Goal: Task Accomplishment & Management: Use online tool/utility

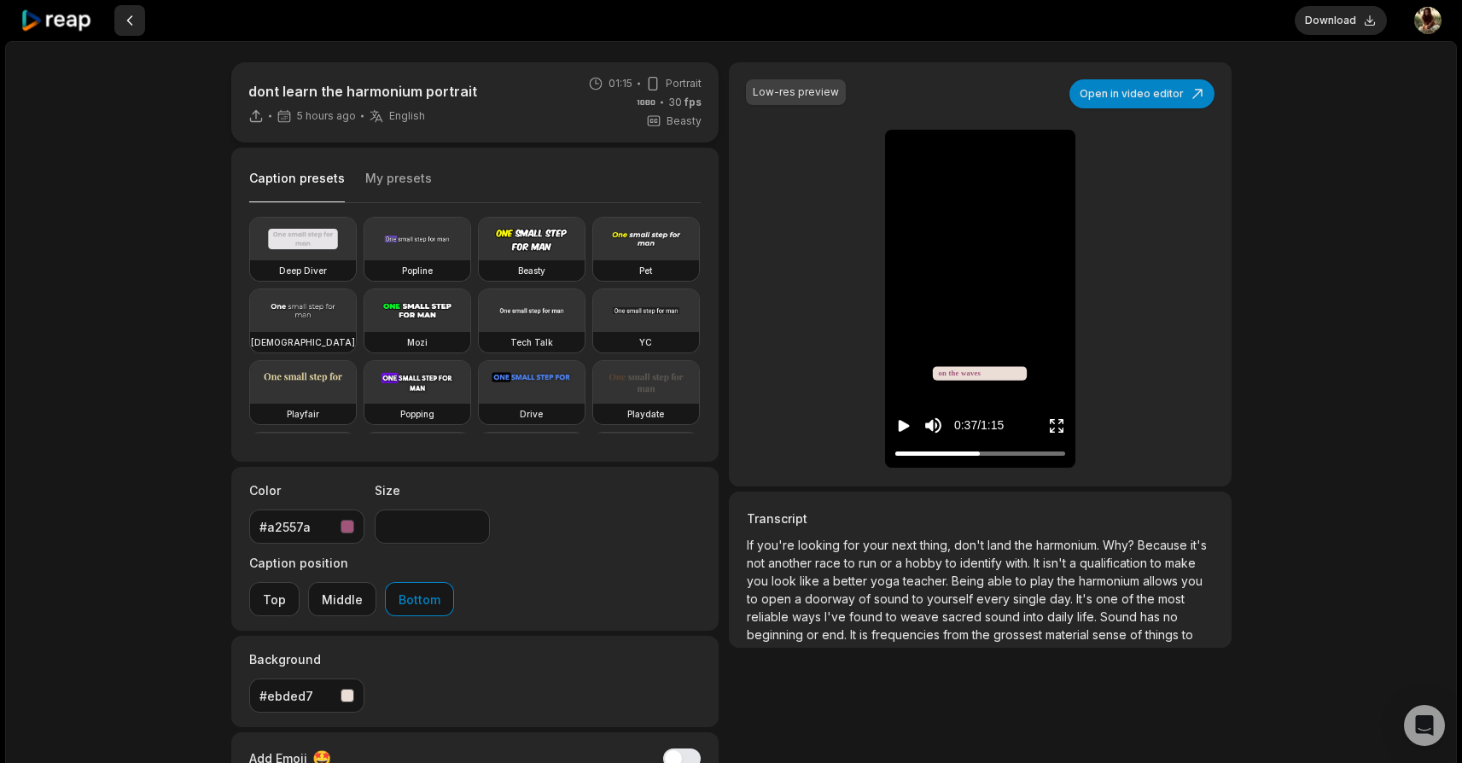
click at [137, 28] on button at bounding box center [129, 20] width 31 height 31
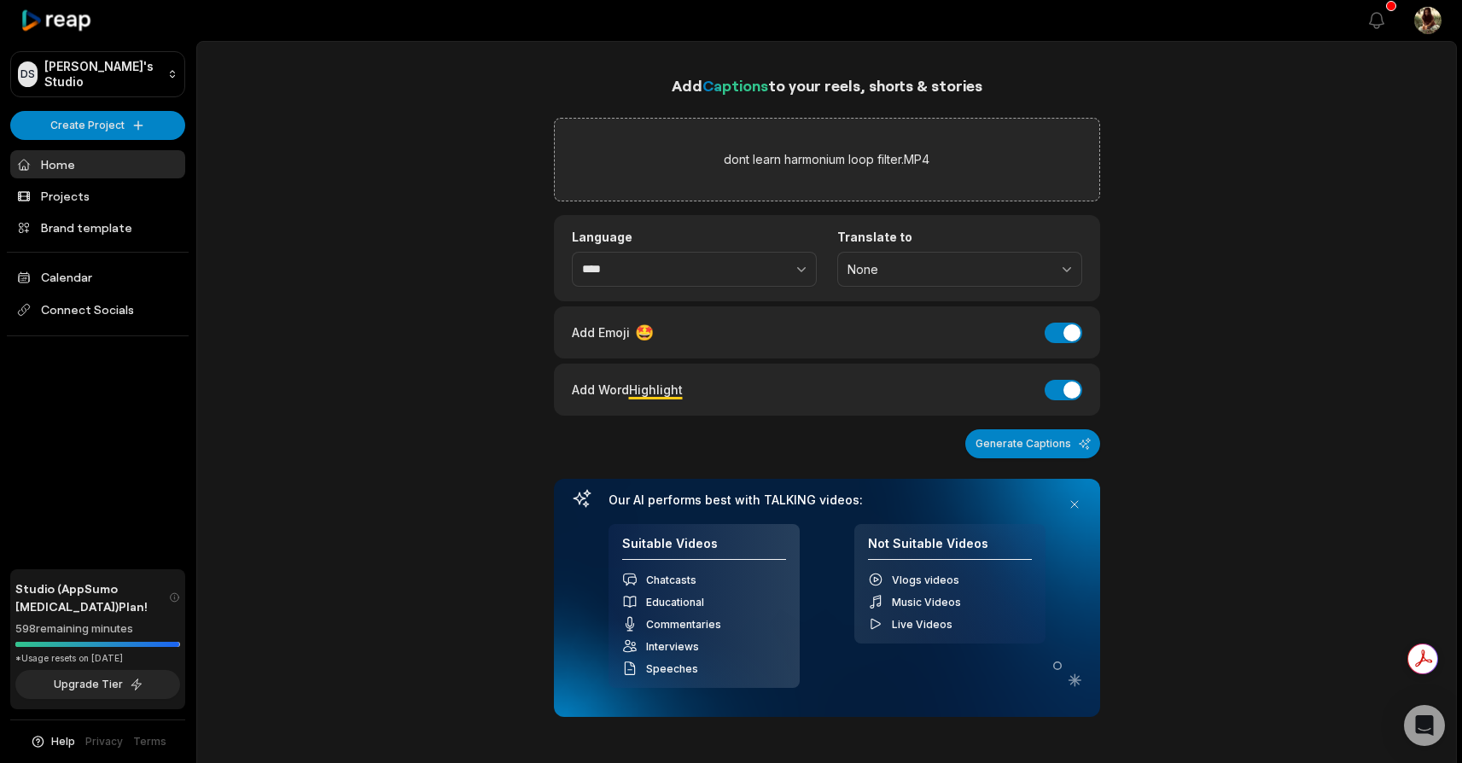
click at [1079, 340] on div "Add Emoji 🤩 Add Emoji" at bounding box center [827, 332] width 510 height 23
click at [1074, 335] on button "Add Emoji" at bounding box center [1064, 333] width 38 height 20
click at [1071, 391] on button "Add Word Highlight" at bounding box center [1064, 390] width 38 height 20
click at [1063, 440] on button "Generate Captions" at bounding box center [1032, 443] width 135 height 29
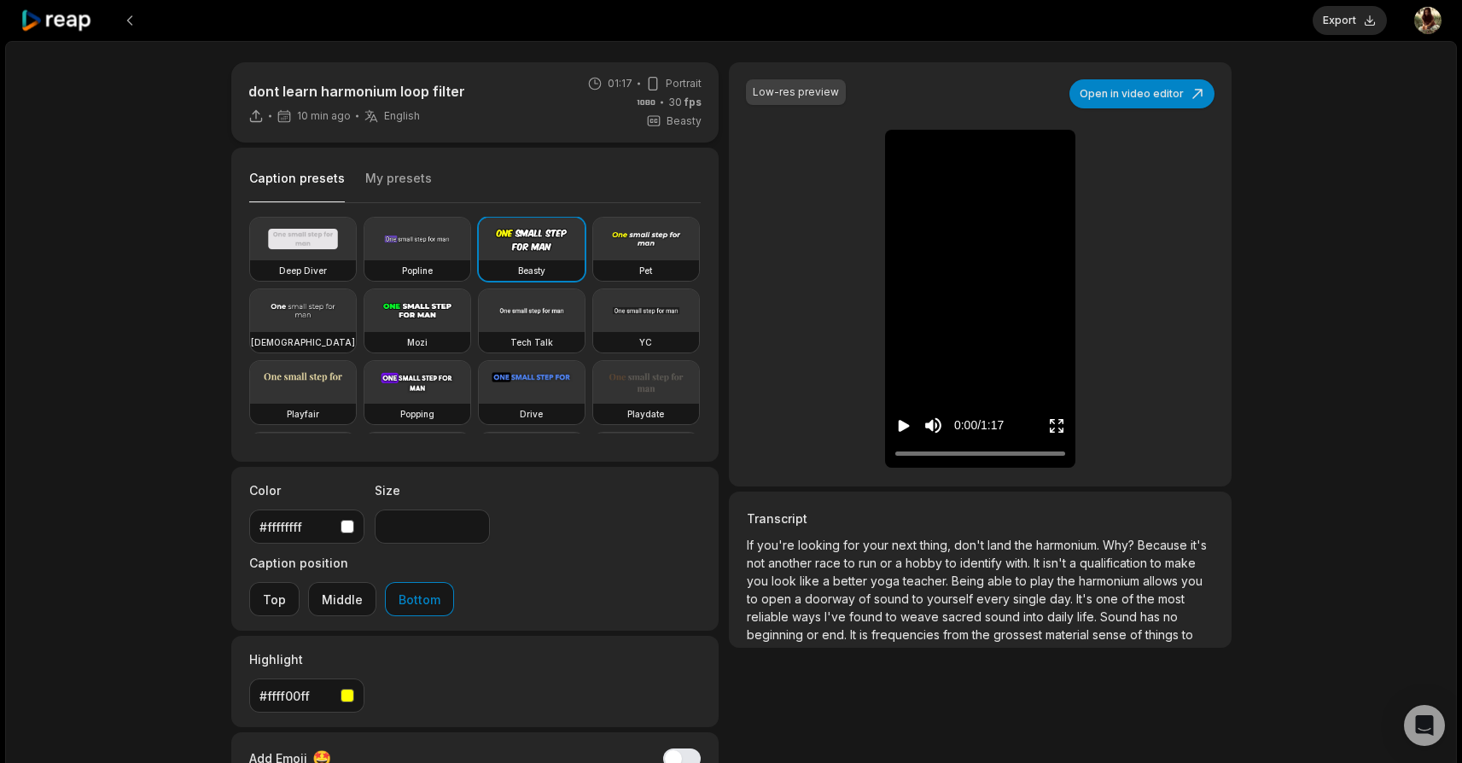
click at [399, 190] on button "My presets" at bounding box center [398, 186] width 67 height 32
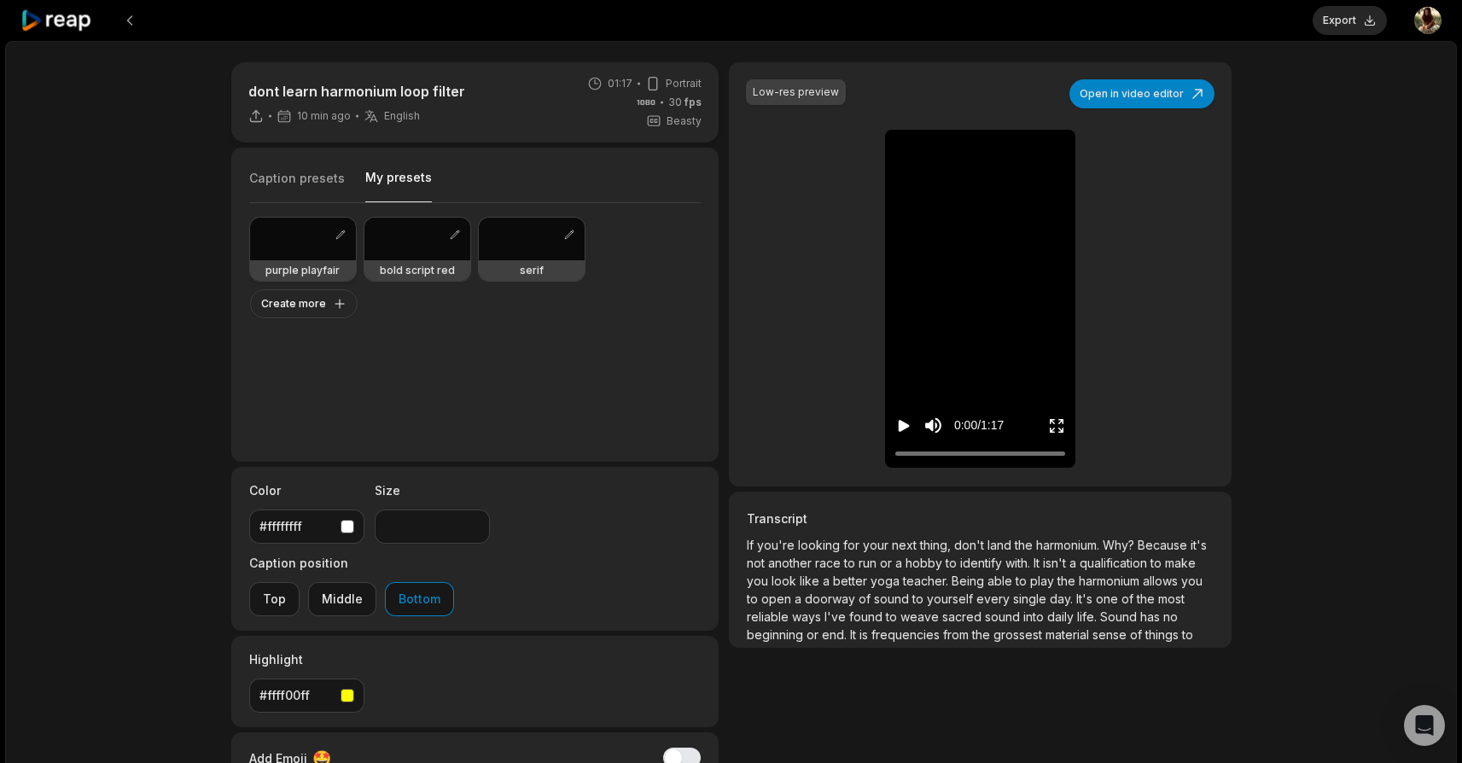
click at [310, 260] on div "purple playfair" at bounding box center [303, 270] width 106 height 20
type input "**"
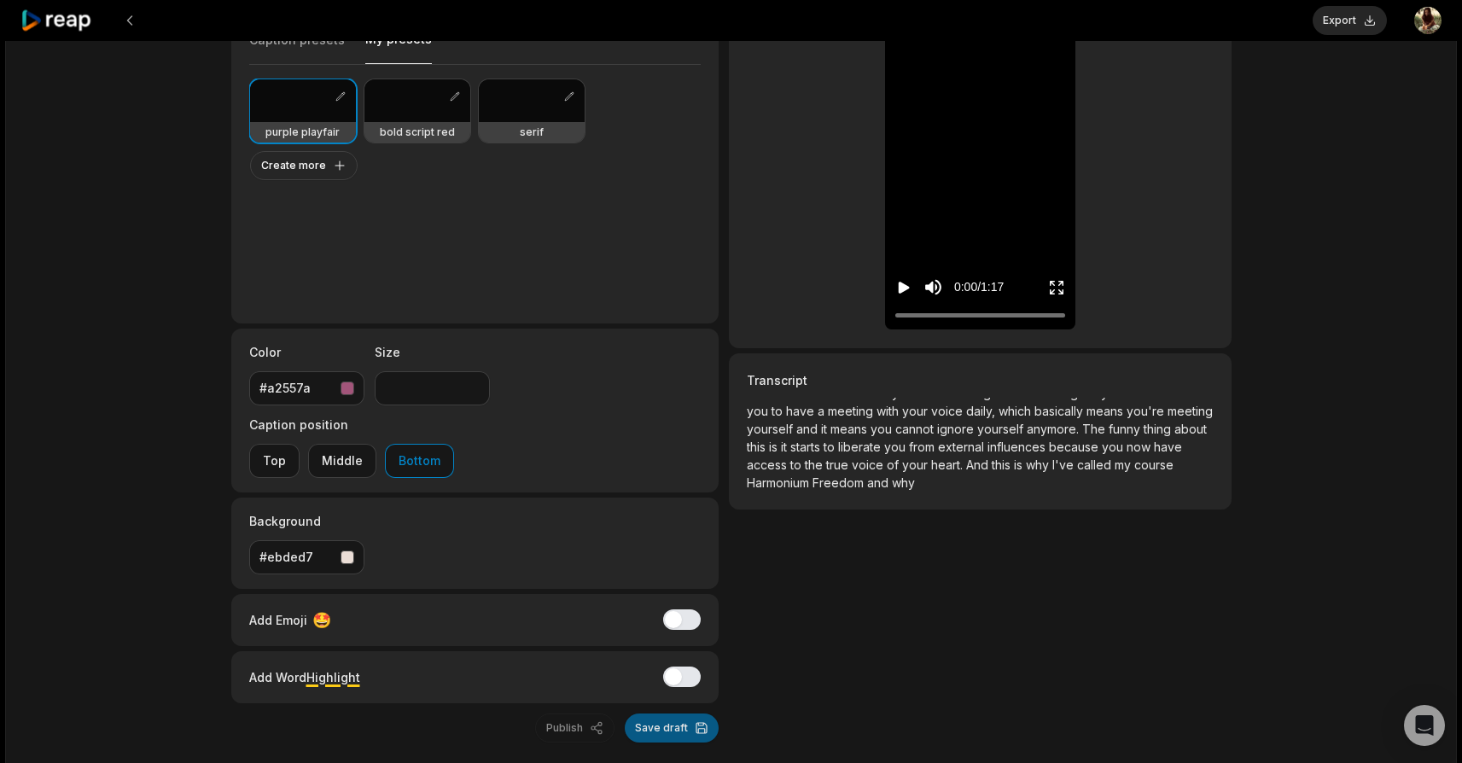
click at [687, 714] on button "Save draft" at bounding box center [672, 728] width 94 height 29
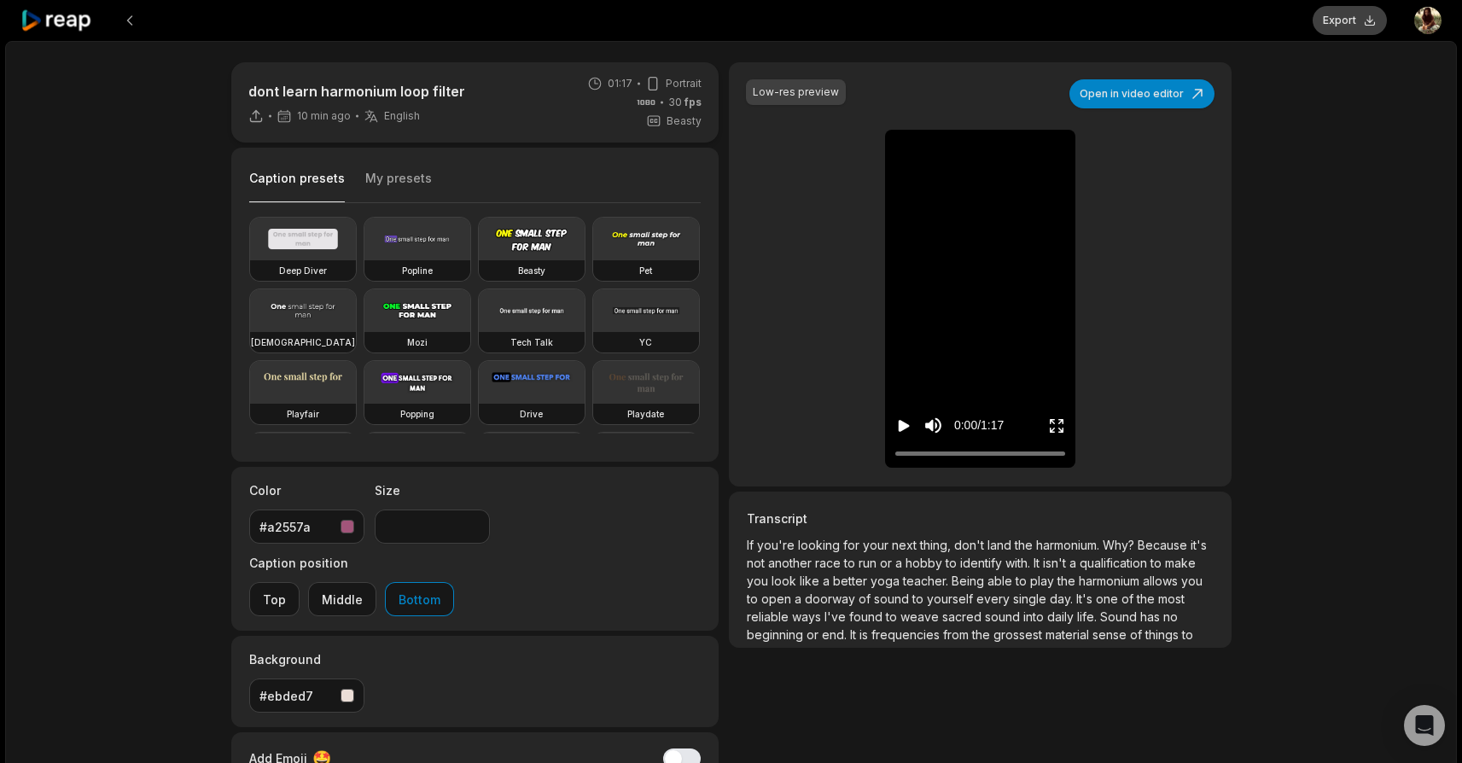
click at [1373, 32] on button "Export" at bounding box center [1350, 20] width 74 height 29
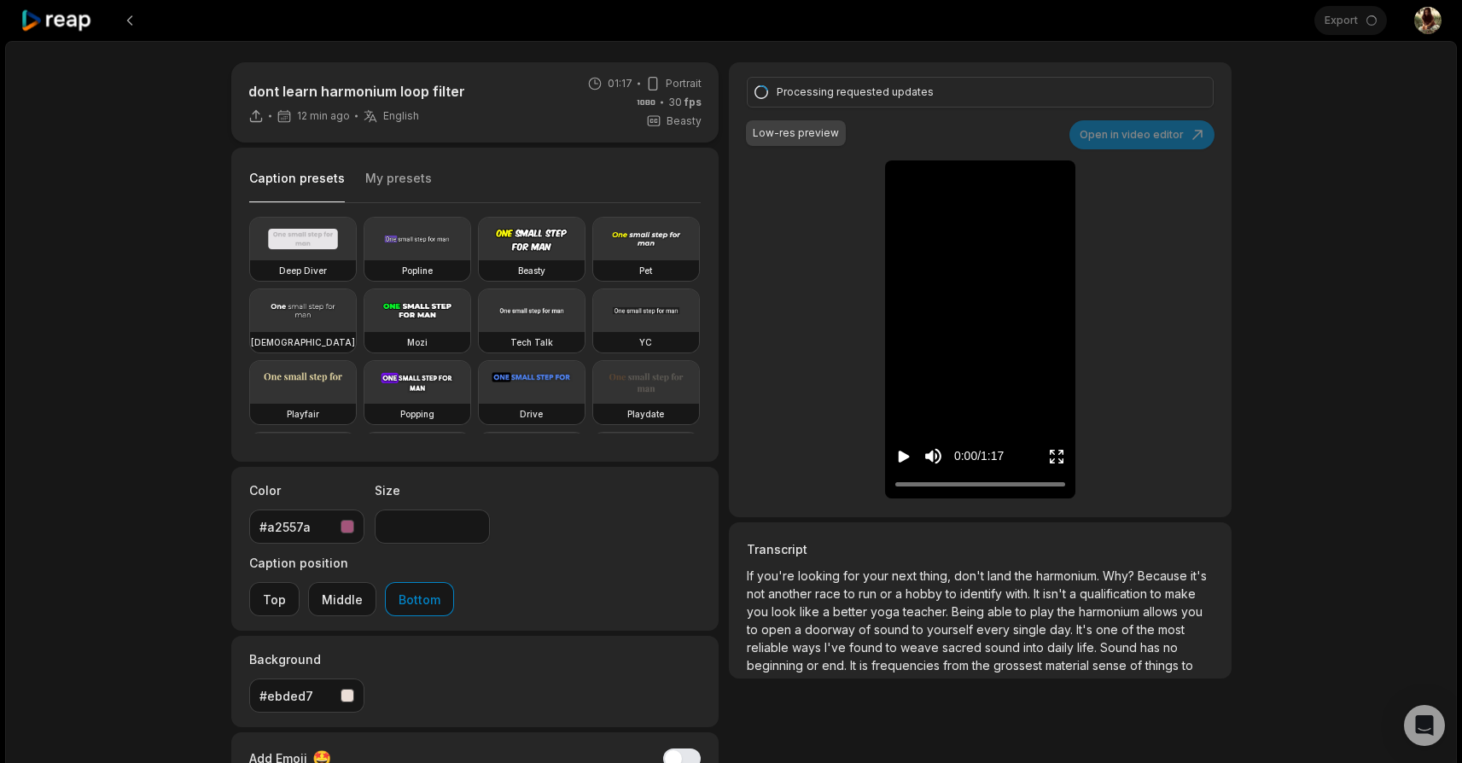
click at [1314, 55] on div "dont learn harmonium loop filter 12 min ago English en 01:17 Portrait 30 fps Be…" at bounding box center [731, 505] width 1452 height 929
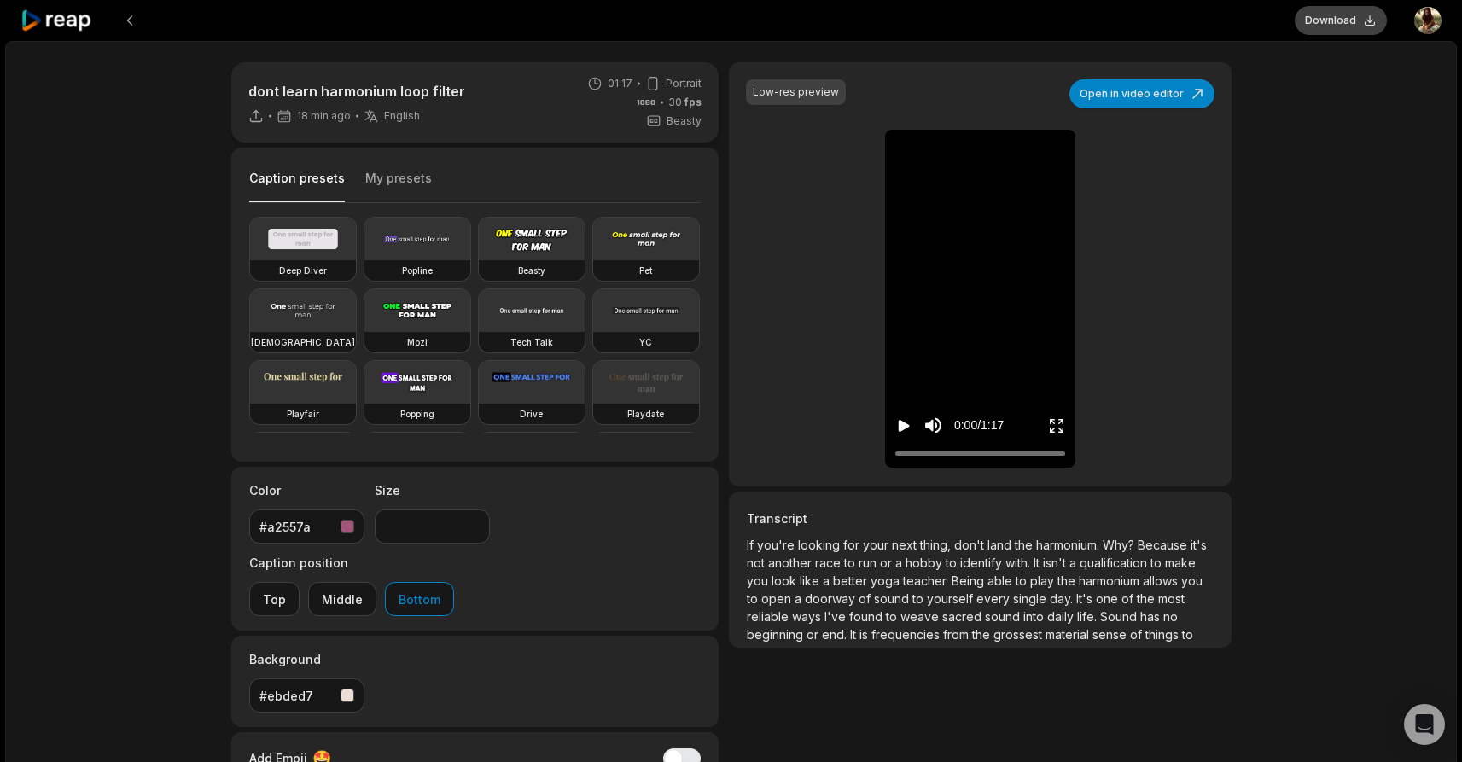
click at [1348, 26] on button "Download" at bounding box center [1341, 20] width 92 height 29
click at [1153, 109] on div "Low-res preview Open in video editor If you're looking for your next thing, don…" at bounding box center [980, 274] width 502 height 424
click at [1157, 99] on button "Open in video editor" at bounding box center [1142, 93] width 145 height 29
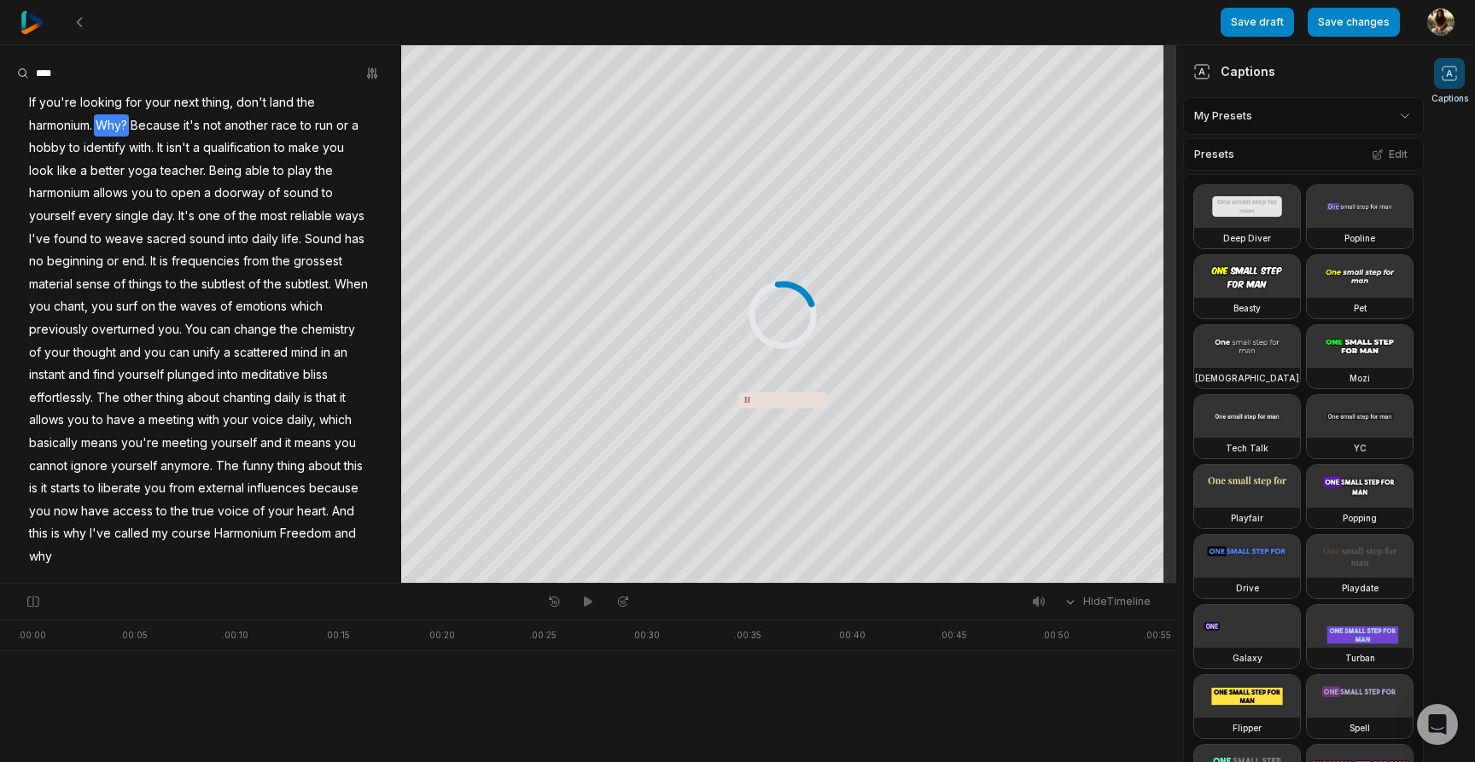
click at [129, 120] on span "Why?" at bounding box center [111, 125] width 35 height 23
click at [275, 98] on span "land" at bounding box center [281, 102] width 27 height 23
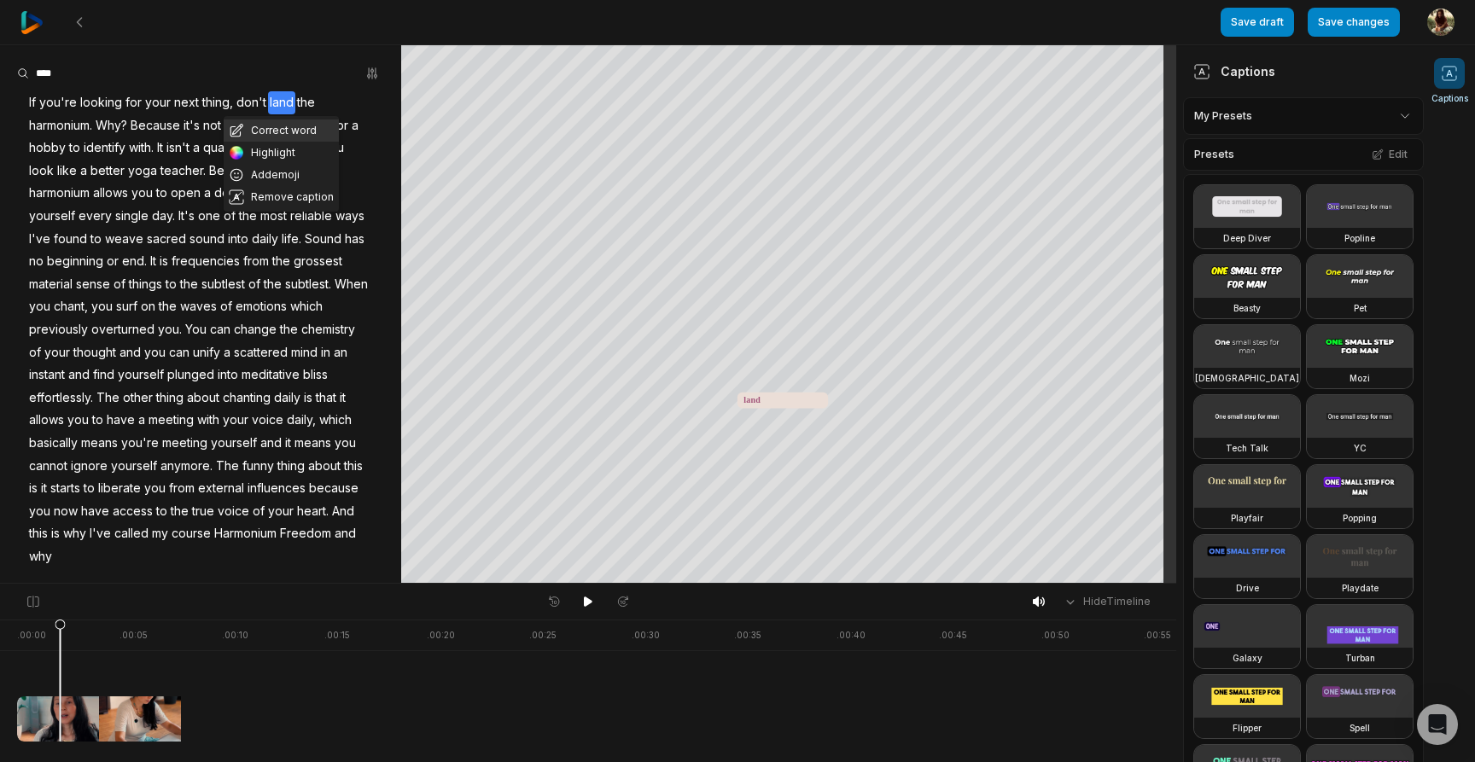
click at [284, 131] on button "Correct word" at bounding box center [281, 131] width 115 height 22
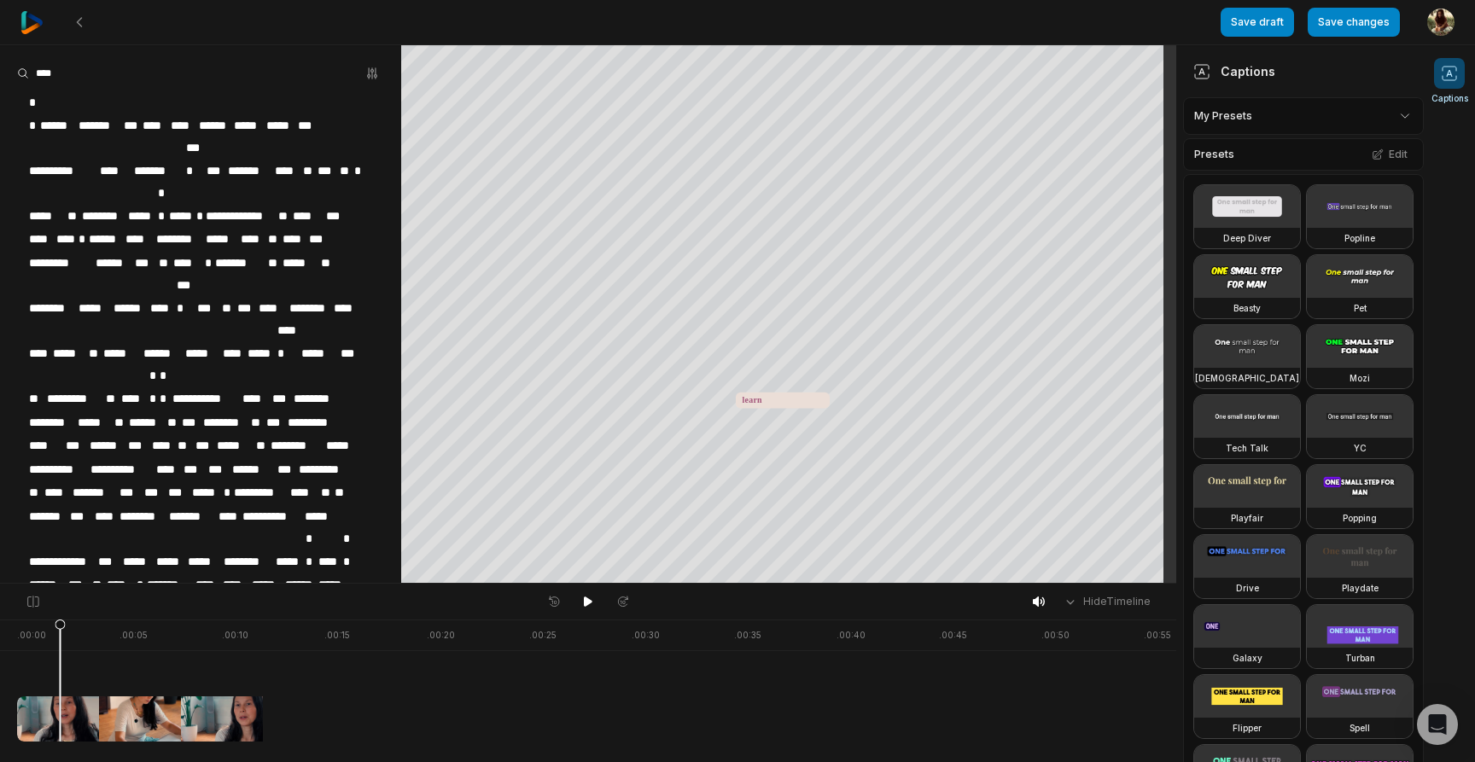
click at [215, 205] on span "**********" at bounding box center [240, 216] width 73 height 23
click at [152, 205] on span "*****" at bounding box center [141, 216] width 31 height 23
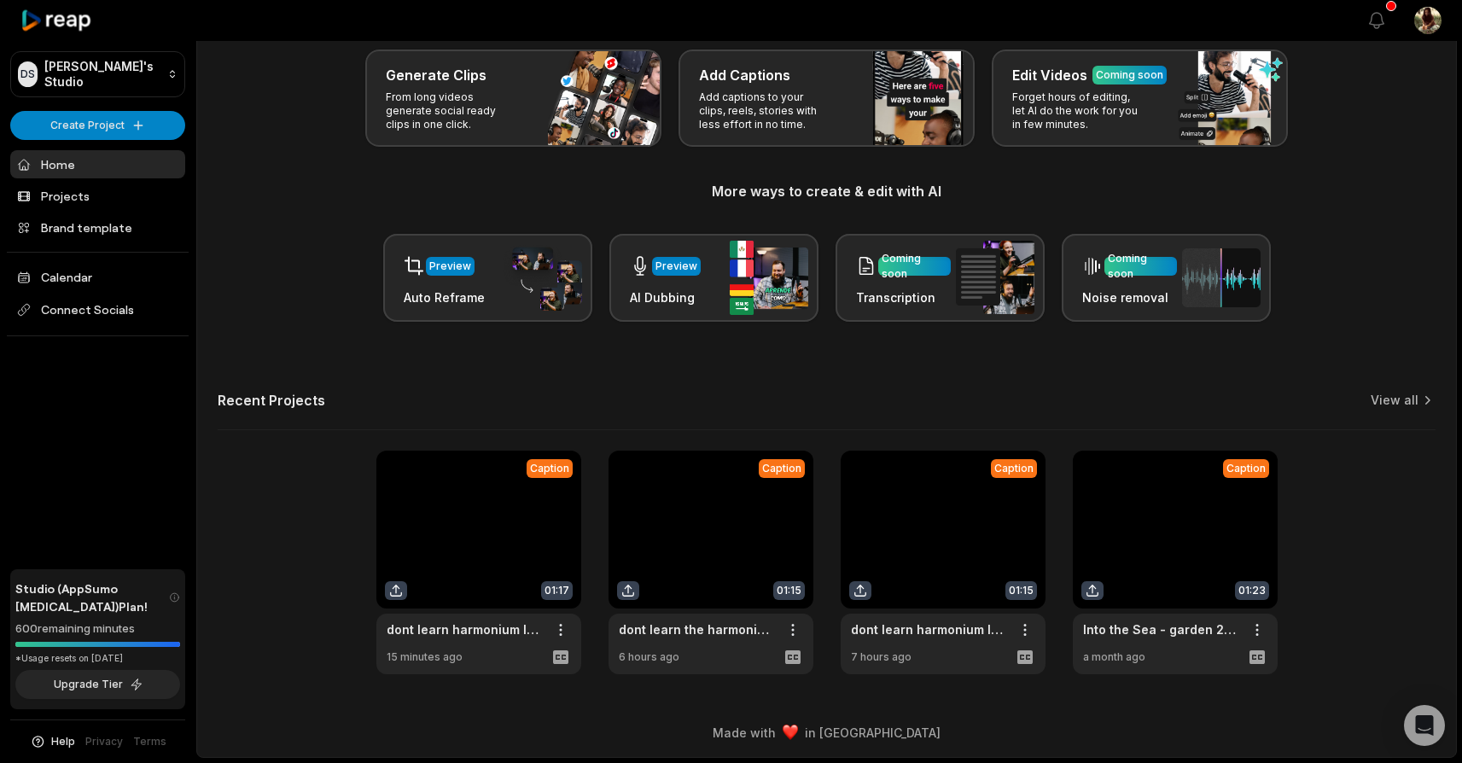
click at [500, 539] on link at bounding box center [478, 563] width 205 height 224
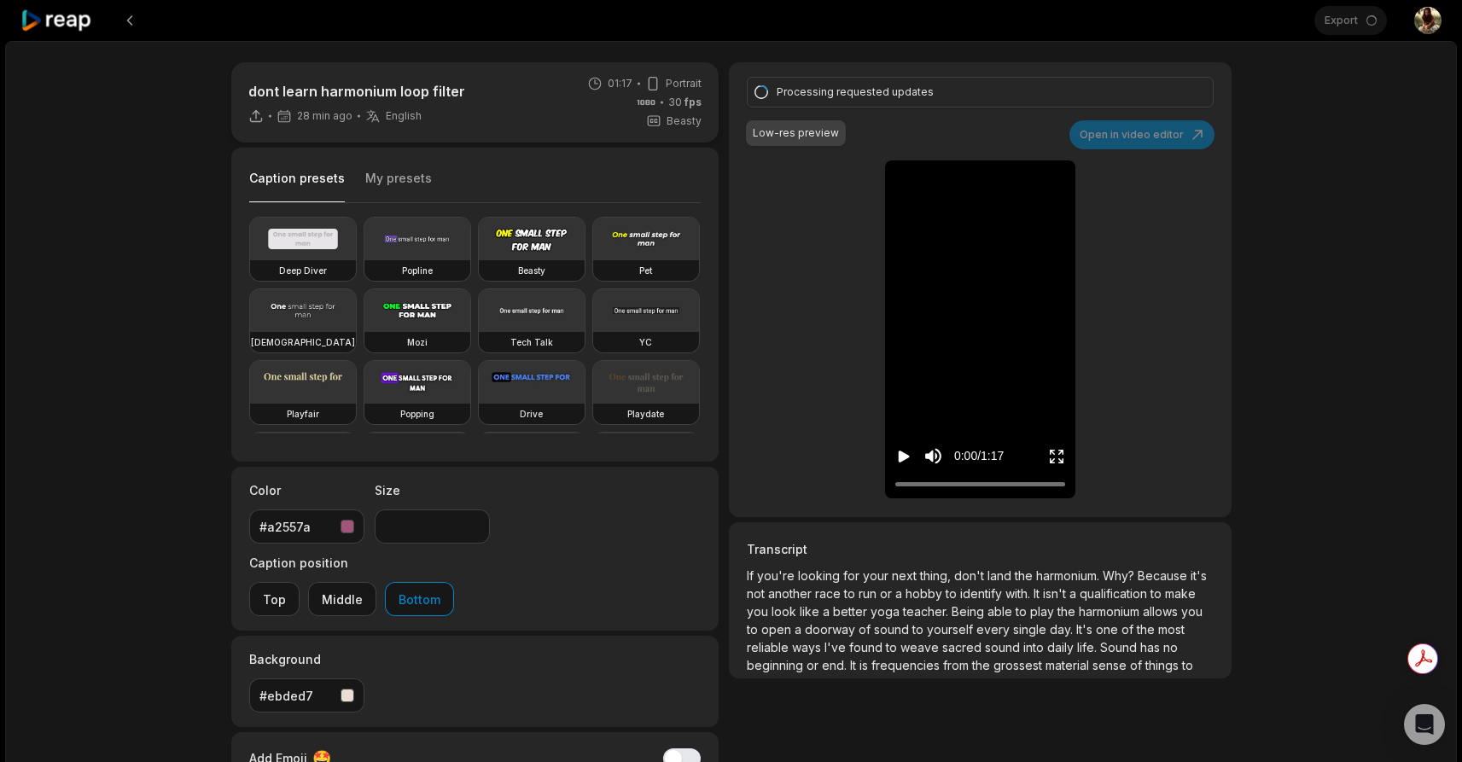
click at [1353, 15] on div "Export Open user menu" at bounding box center [1378, 20] width 127 height 41
click at [1130, 125] on div "Processing requested updates Low-res preview Open in video editor If you're loo…" at bounding box center [980, 289] width 502 height 455
click at [132, 24] on button at bounding box center [129, 20] width 31 height 31
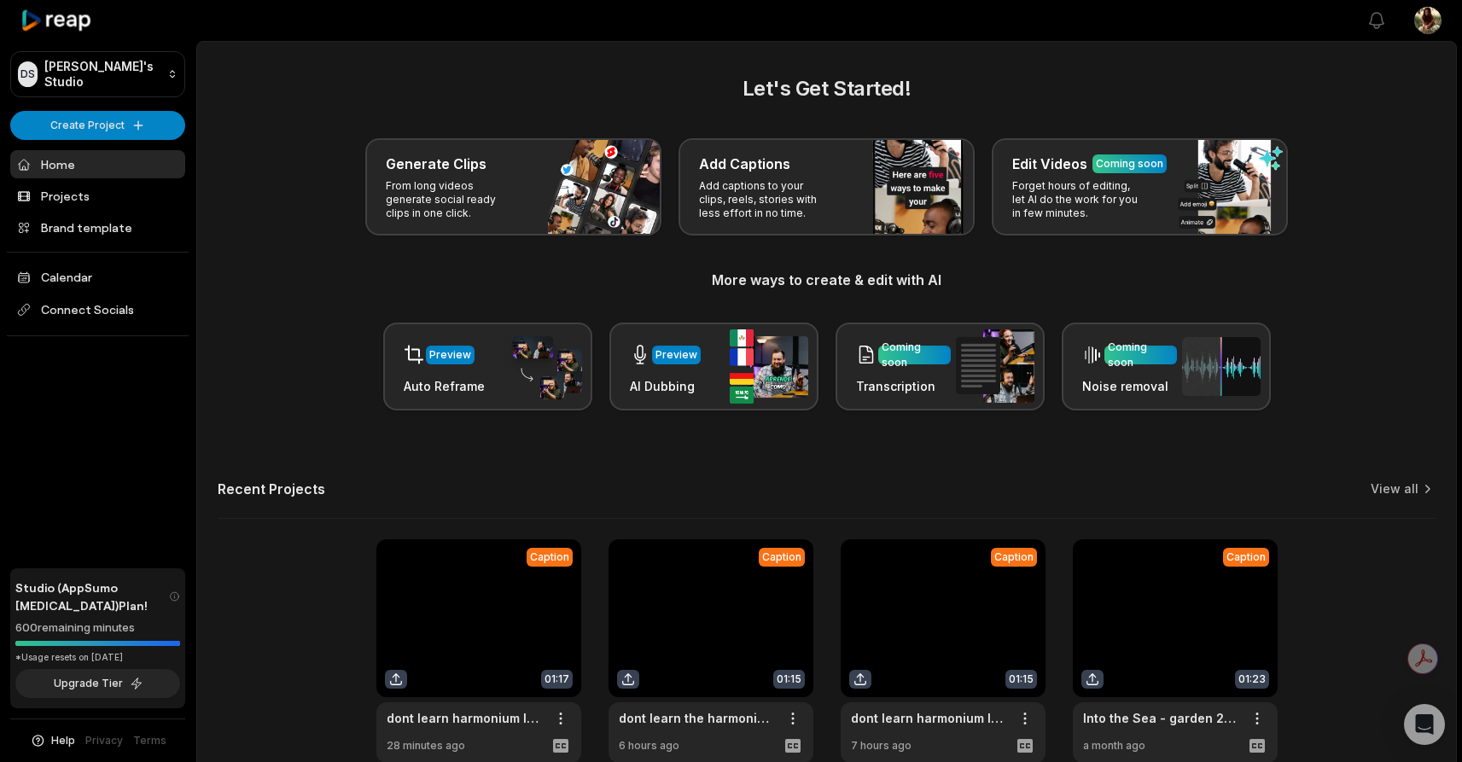
scroll to position [89, 0]
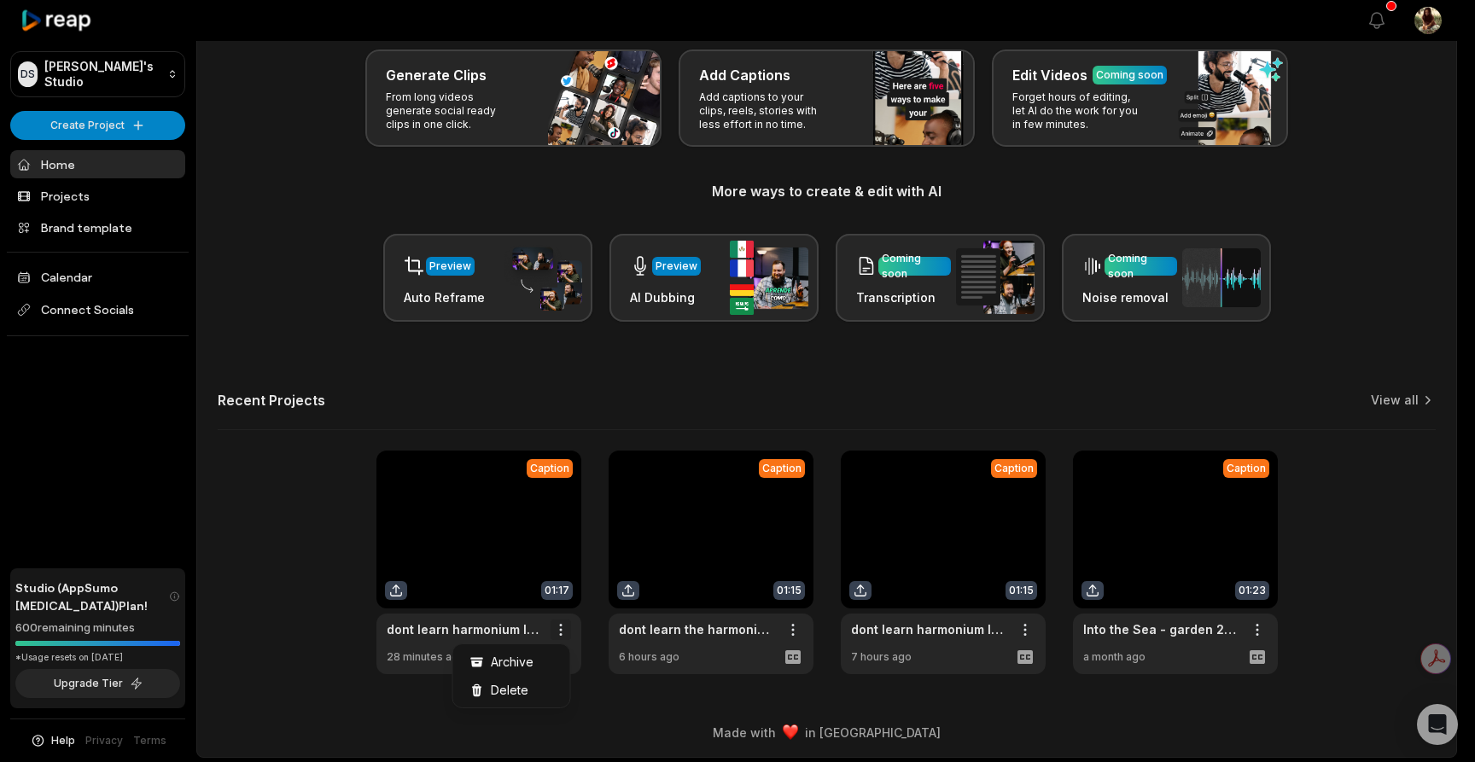
click at [552, 625] on html "DS Daisy's Studio Create Project Home Projects Brand template Calendar Connect …" at bounding box center [737, 292] width 1475 height 762
click at [470, 562] on html "DS Daisy's Studio Create Project Home Projects Brand template Calendar Connect …" at bounding box center [737, 292] width 1475 height 762
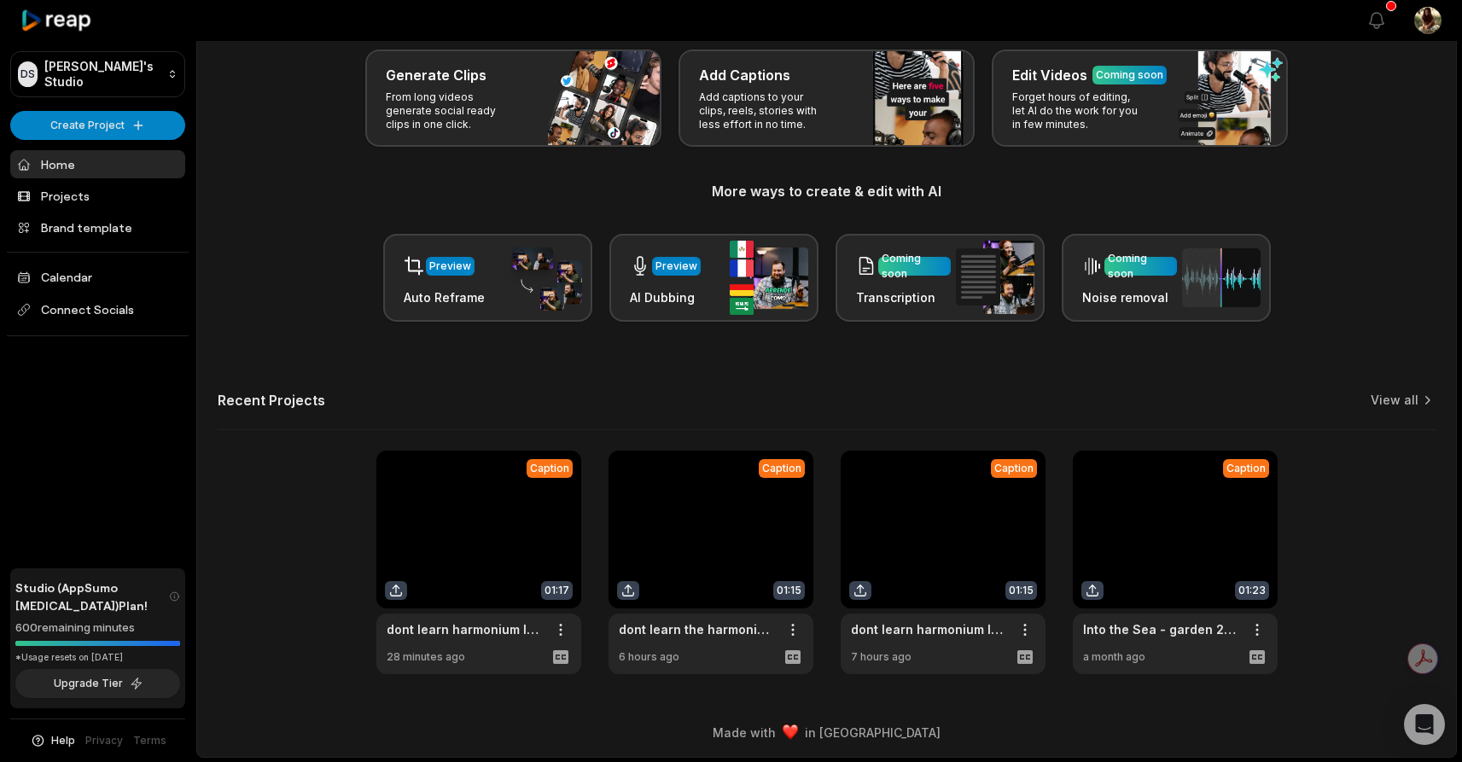
click at [454, 558] on link at bounding box center [478, 563] width 205 height 224
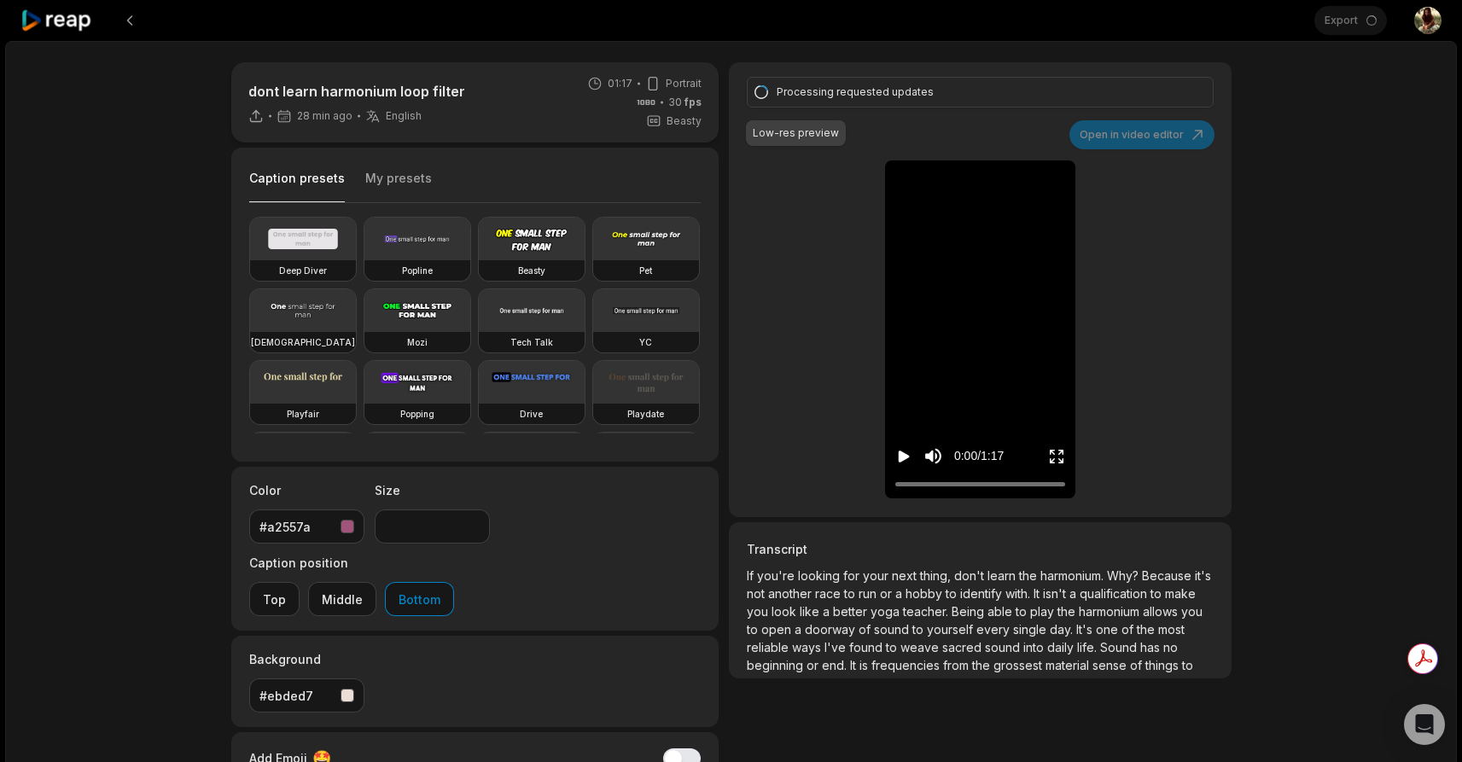
scroll to position [14, 0]
click at [376, 582] on button "Middle" at bounding box center [342, 599] width 68 height 34
click at [996, 187] on video at bounding box center [979, 173] width 53 height 26
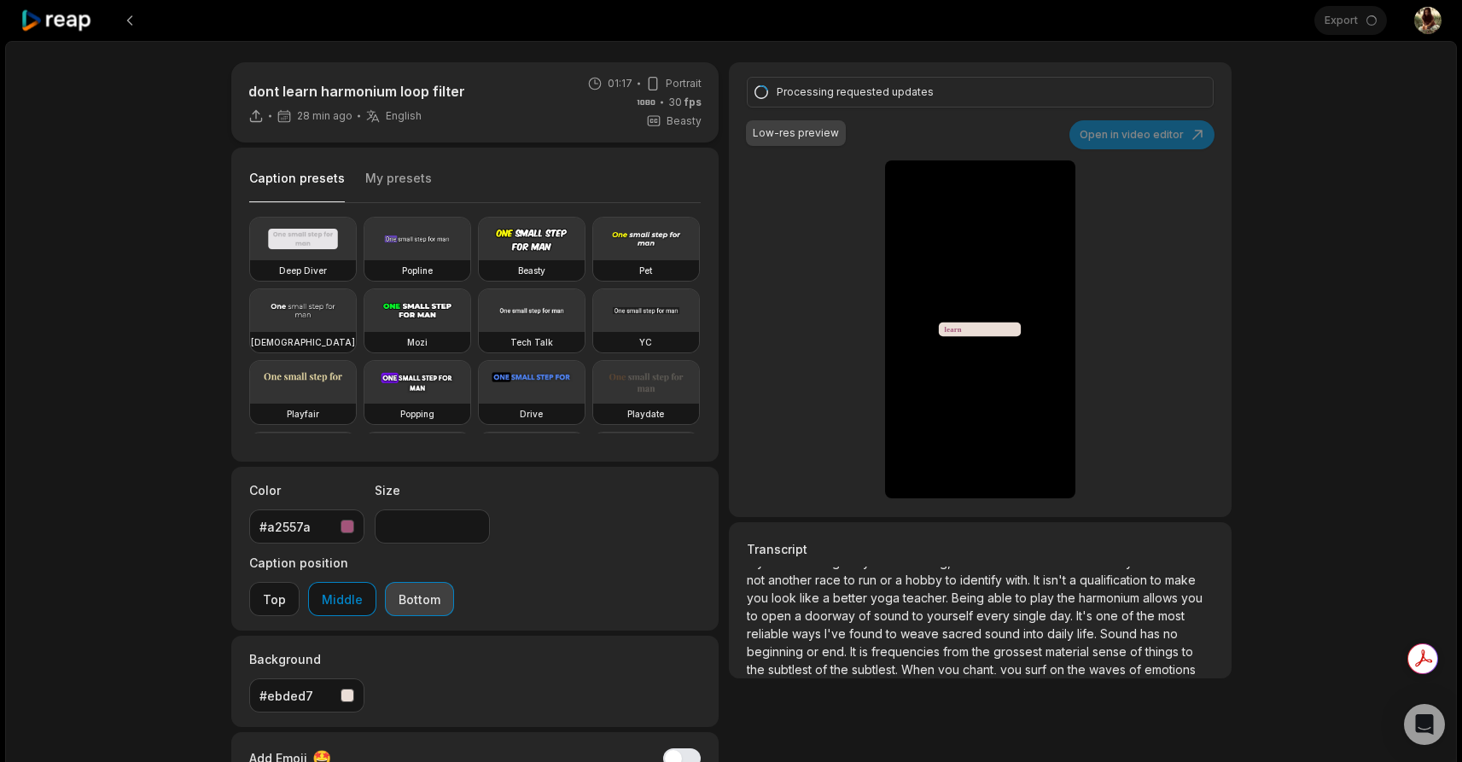
click at [454, 582] on button "Bottom" at bounding box center [419, 599] width 69 height 34
click at [1161, 138] on div "Processing requested updates Low-res preview Open in video editor If you're loo…" at bounding box center [980, 289] width 502 height 455
click at [1105, 137] on div "Processing requested updates Low-res preview Open in video editor If you're loo…" at bounding box center [980, 289] width 502 height 455
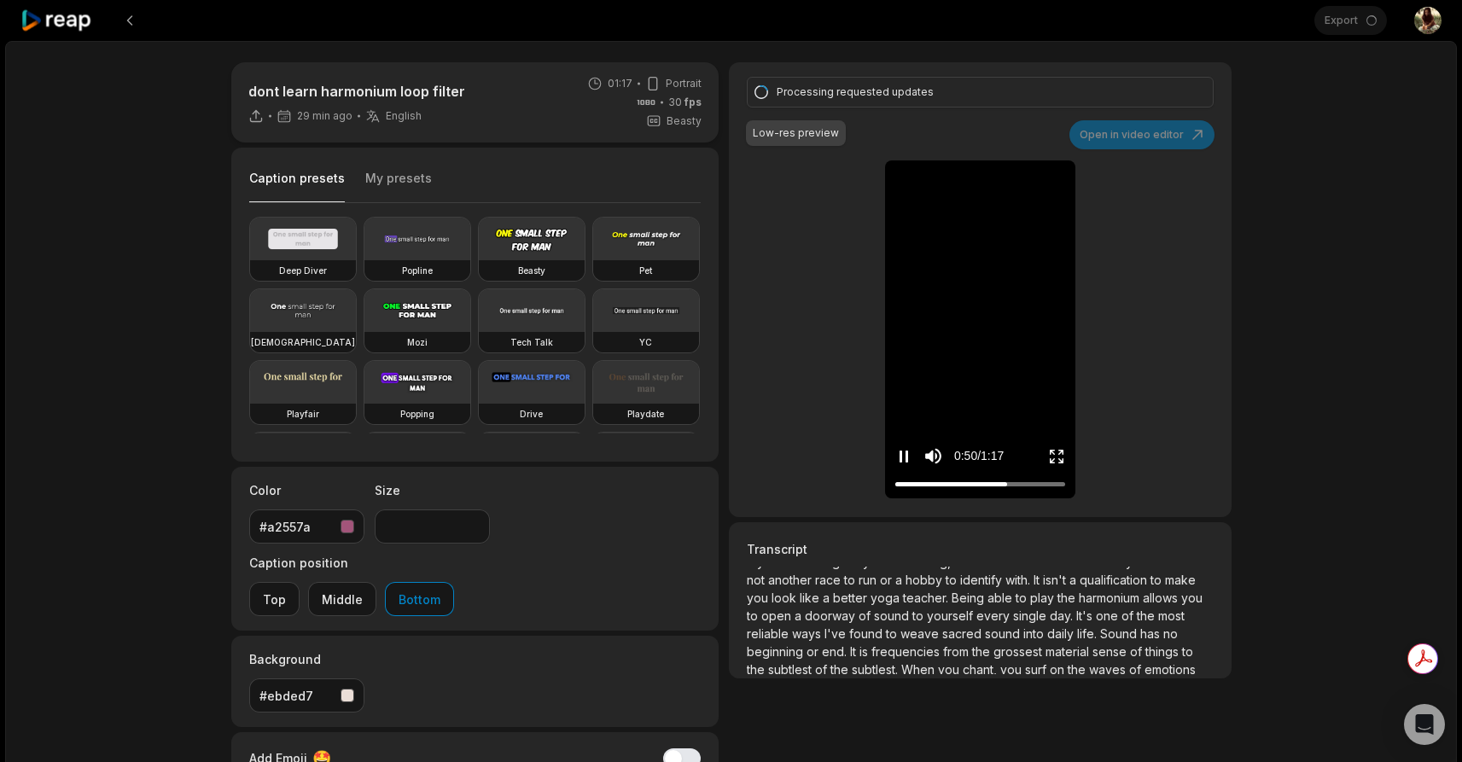
click at [901, 449] on icon "Pause video" at bounding box center [903, 456] width 17 height 17
click at [1168, 199] on div "Processing requested updates Low-res preview Open in video editor If you're loo…" at bounding box center [980, 289] width 502 height 455
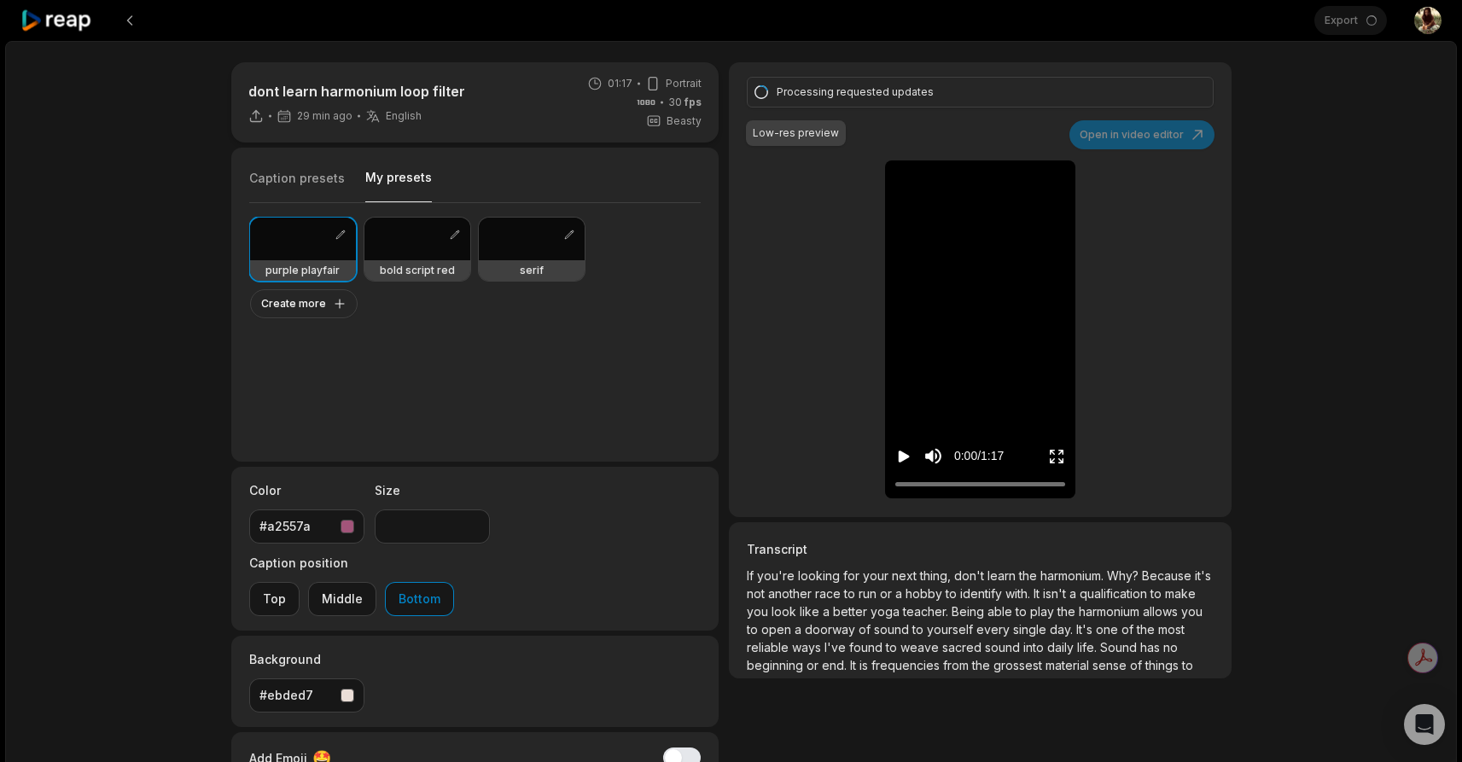
click at [398, 173] on button "My presets" at bounding box center [398, 185] width 67 height 33
click at [333, 234] on button "button" at bounding box center [340, 234] width 17 height 17
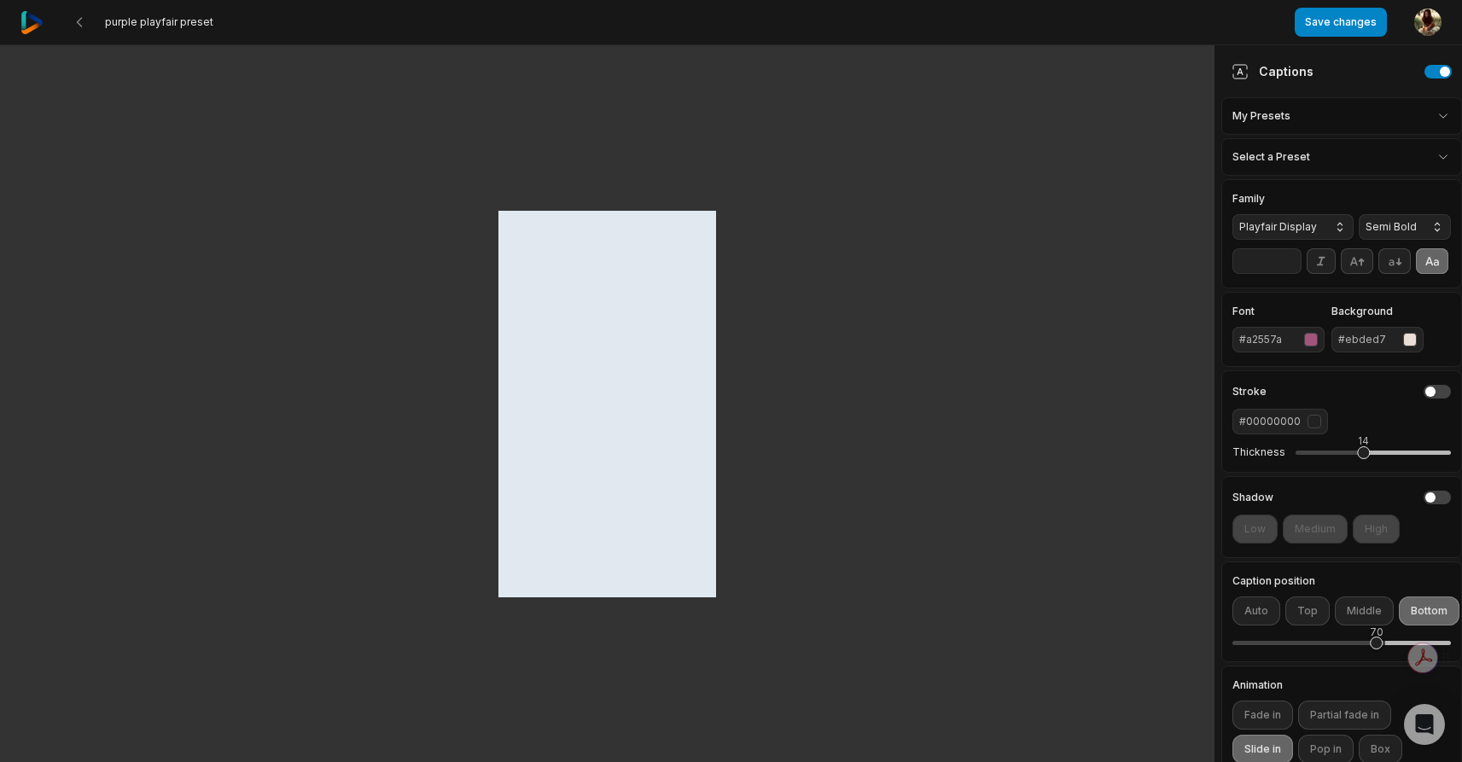
click at [1377, 669] on div "Get summaries and key insights using AI Assistant powered by Adobe Acrobat" at bounding box center [1326, 658] width 145 height 46
drag, startPoint x: 1377, startPoint y: 669, endPoint x: 1391, endPoint y: 668, distance: 14.5
click at [1391, 668] on html "purple playfair preset Save changes Open user menu Captions My Presets Select a…" at bounding box center [731, 381] width 1462 height 762
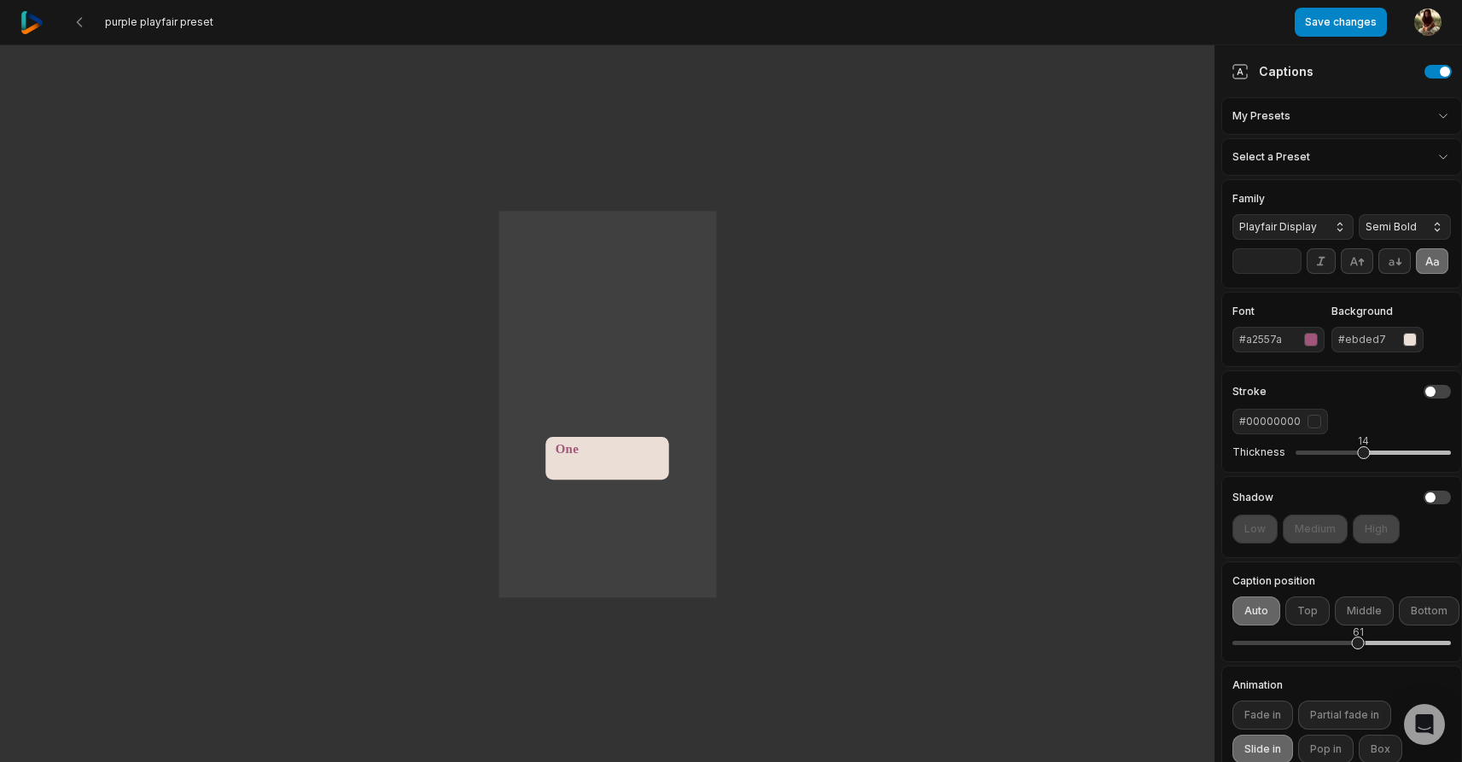
drag, startPoint x: 1379, startPoint y: 670, endPoint x: 1357, endPoint y: 679, distance: 23.0
click at [1357, 662] on div "61" at bounding box center [1342, 644] width 219 height 36
click at [1358, 626] on button "Middle" at bounding box center [1364, 611] width 59 height 29
drag, startPoint x: 1334, startPoint y: 672, endPoint x: 1348, endPoint y: 669, distance: 13.9
click at [1348, 650] on div "56" at bounding box center [1347, 643] width 13 height 13
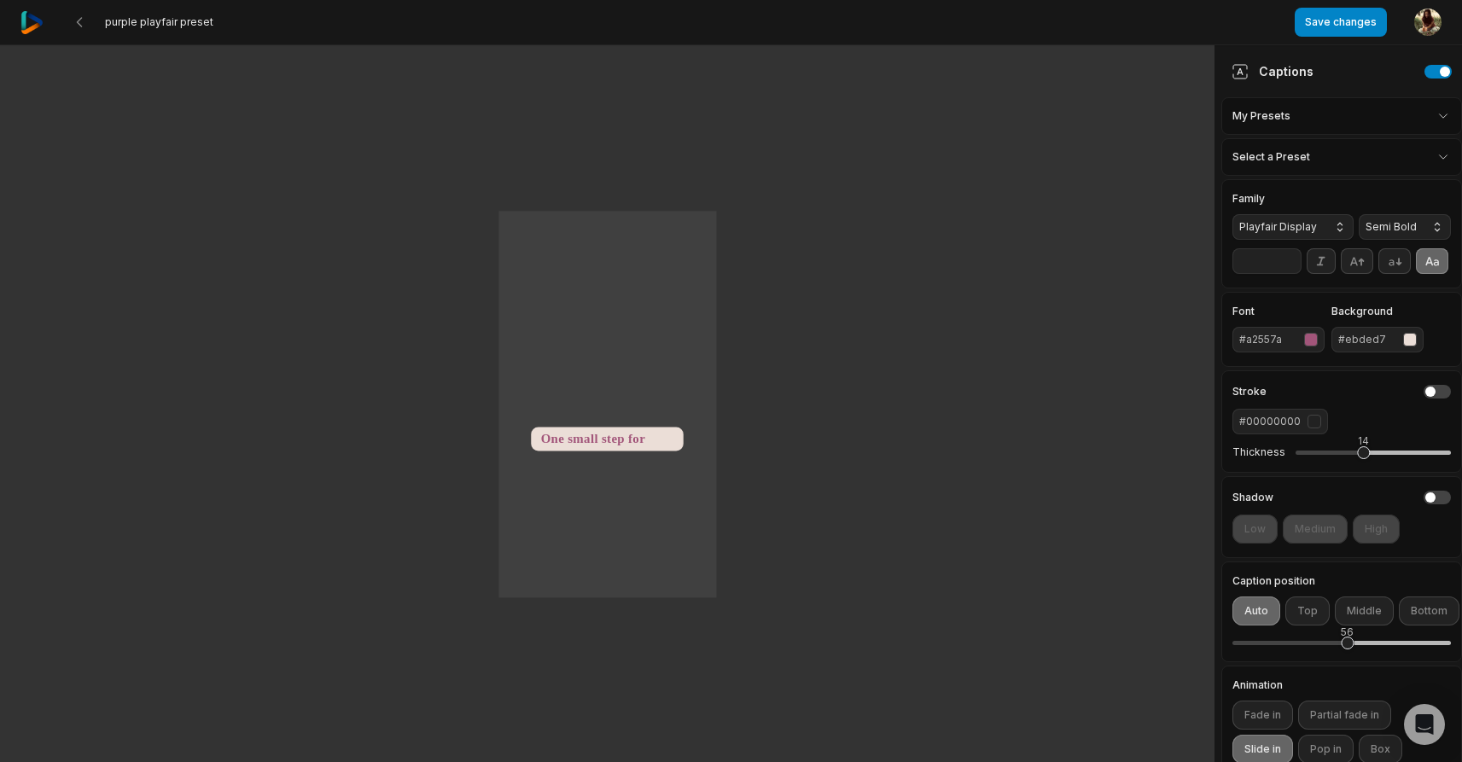
click at [568, 280] on div "One small step for man One giant leap for mankind" at bounding box center [607, 404] width 1215 height 718
click at [1353, 650] on div "59" at bounding box center [1354, 643] width 13 height 13
click at [1359, 650] on div "61" at bounding box center [1358, 643] width 13 height 13
click at [1287, 274] on input "**" at bounding box center [1267, 261] width 69 height 26
type input "**"
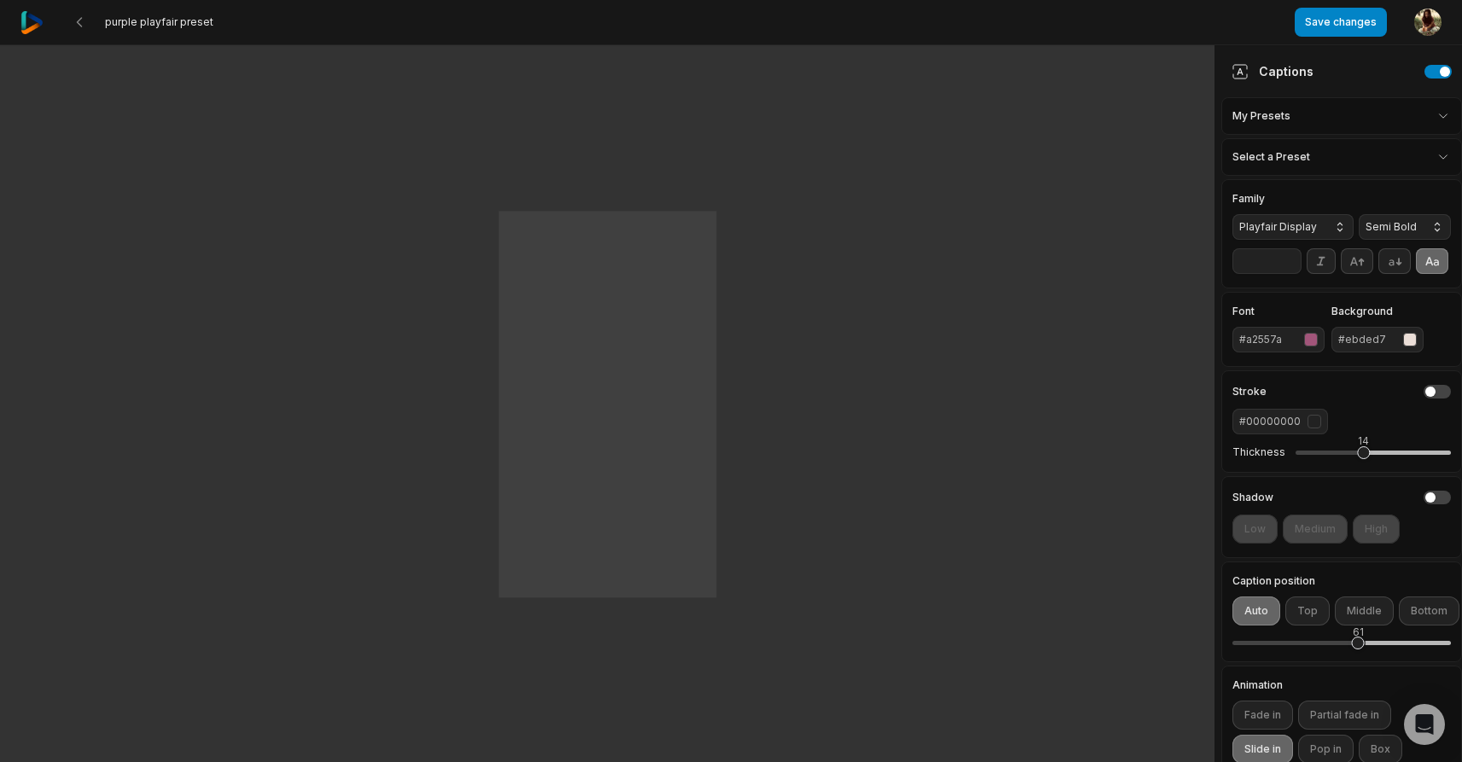
click at [1287, 274] on input "**" at bounding box center [1267, 261] width 69 height 26
click at [1326, 20] on button "Save changes" at bounding box center [1341, 22] width 92 height 29
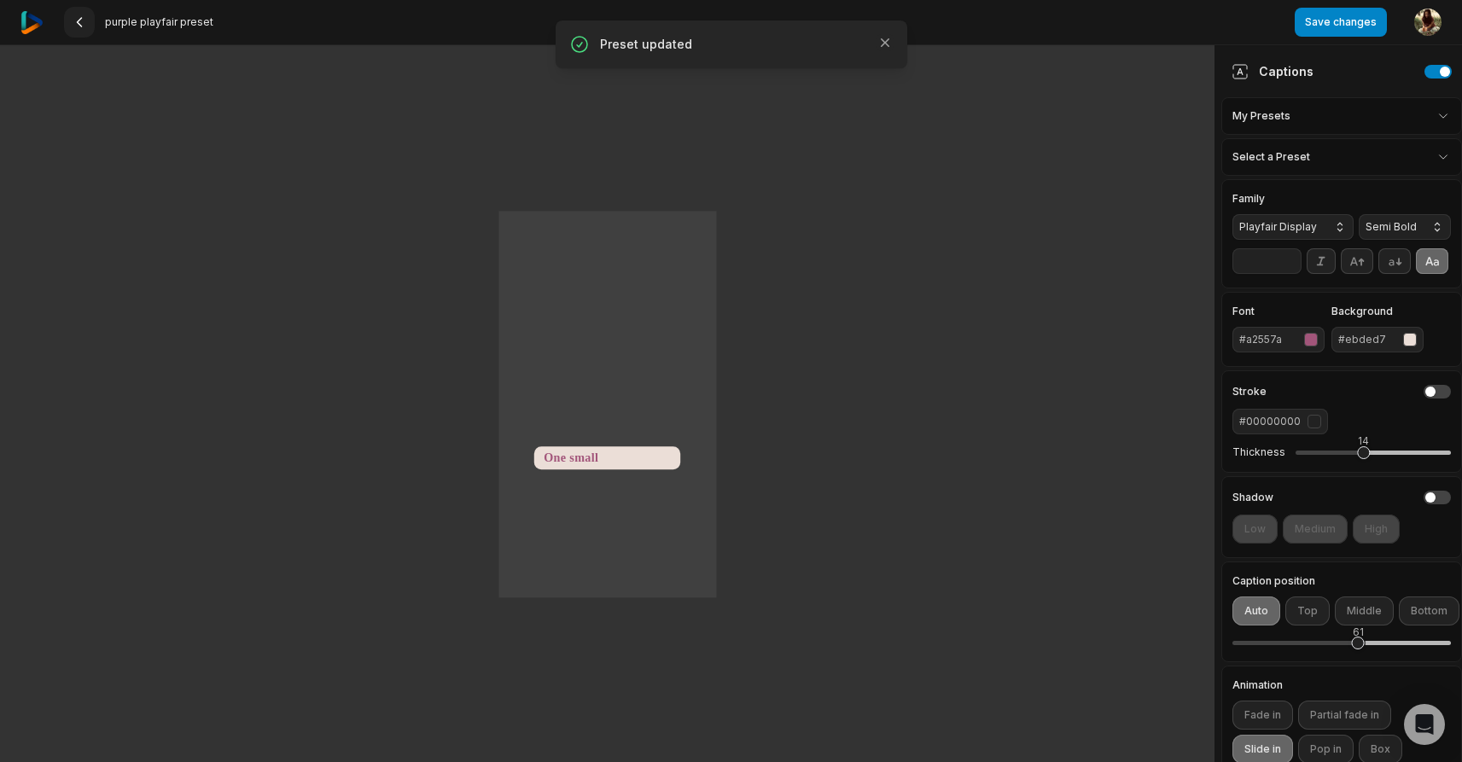
click at [85, 28] on icon at bounding box center [80, 22] width 14 height 14
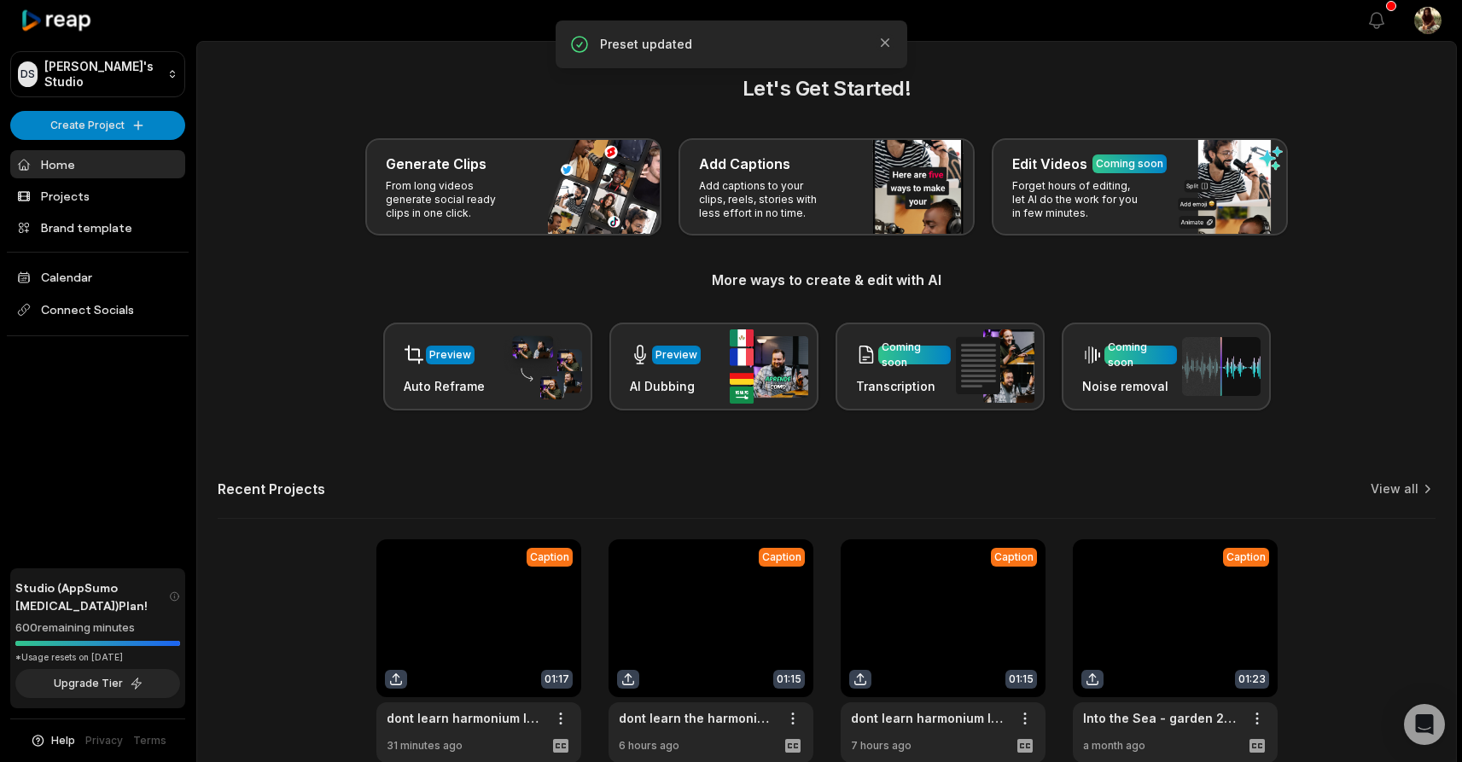
click at [478, 624] on link at bounding box center [478, 651] width 205 height 224
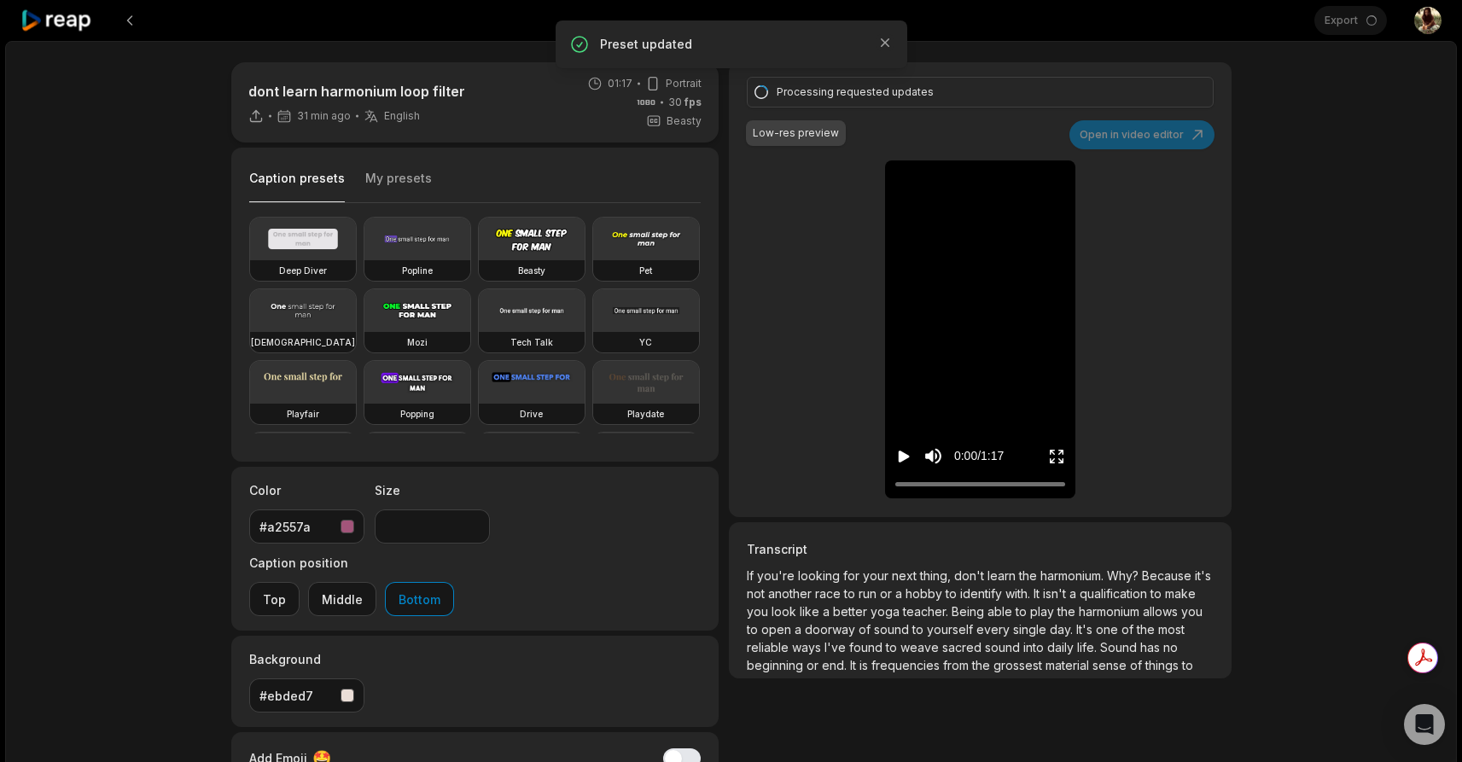
click at [903, 452] on icon "Play video" at bounding box center [903, 456] width 17 height 17
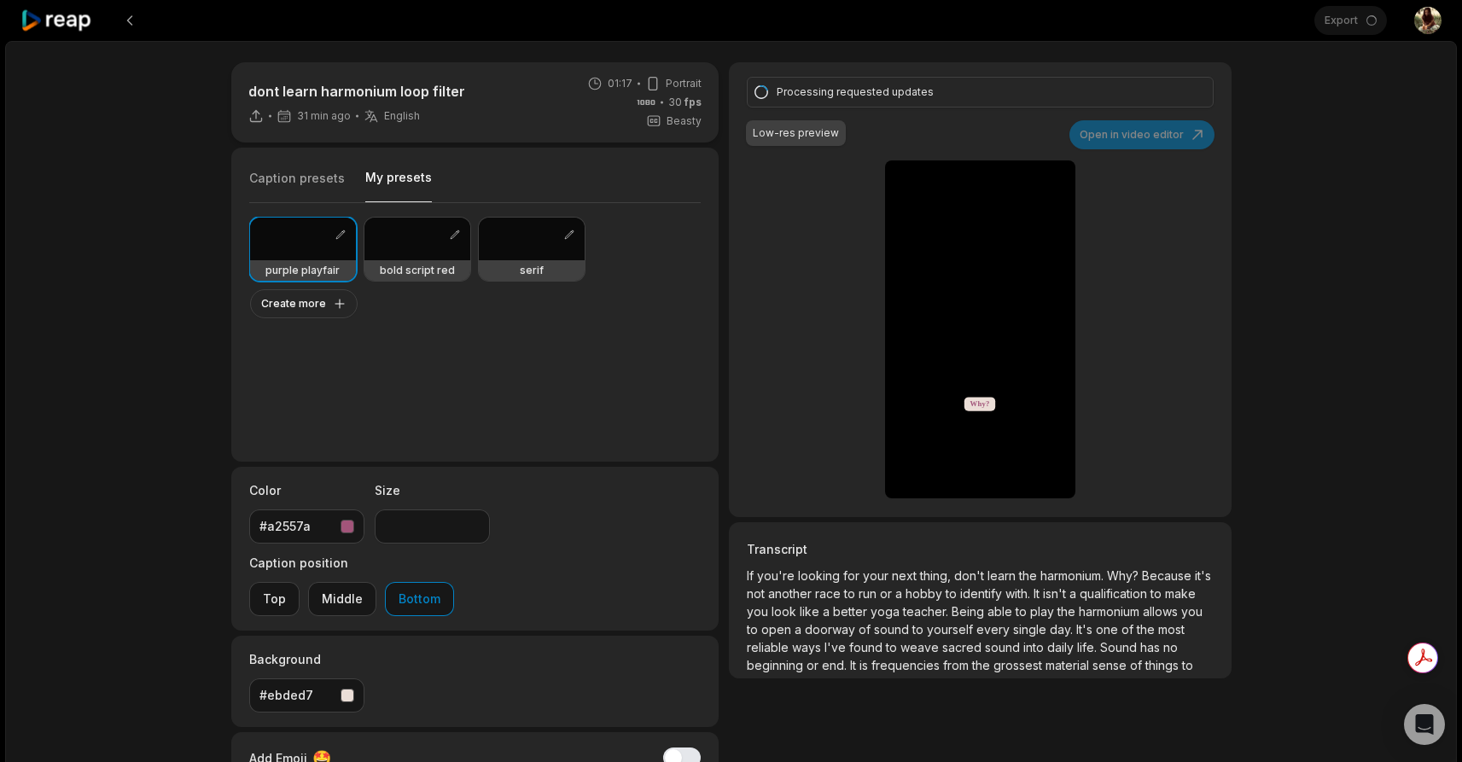
click at [402, 170] on button "My presets" at bounding box center [398, 185] width 67 height 33
click at [409, 245] on div at bounding box center [417, 239] width 106 height 43
click at [275, 258] on div at bounding box center [303, 239] width 106 height 43
click at [1163, 136] on div "Processing requested updates Low-res preview Open in video editor If you're loo…" at bounding box center [980, 289] width 502 height 455
type input "**"
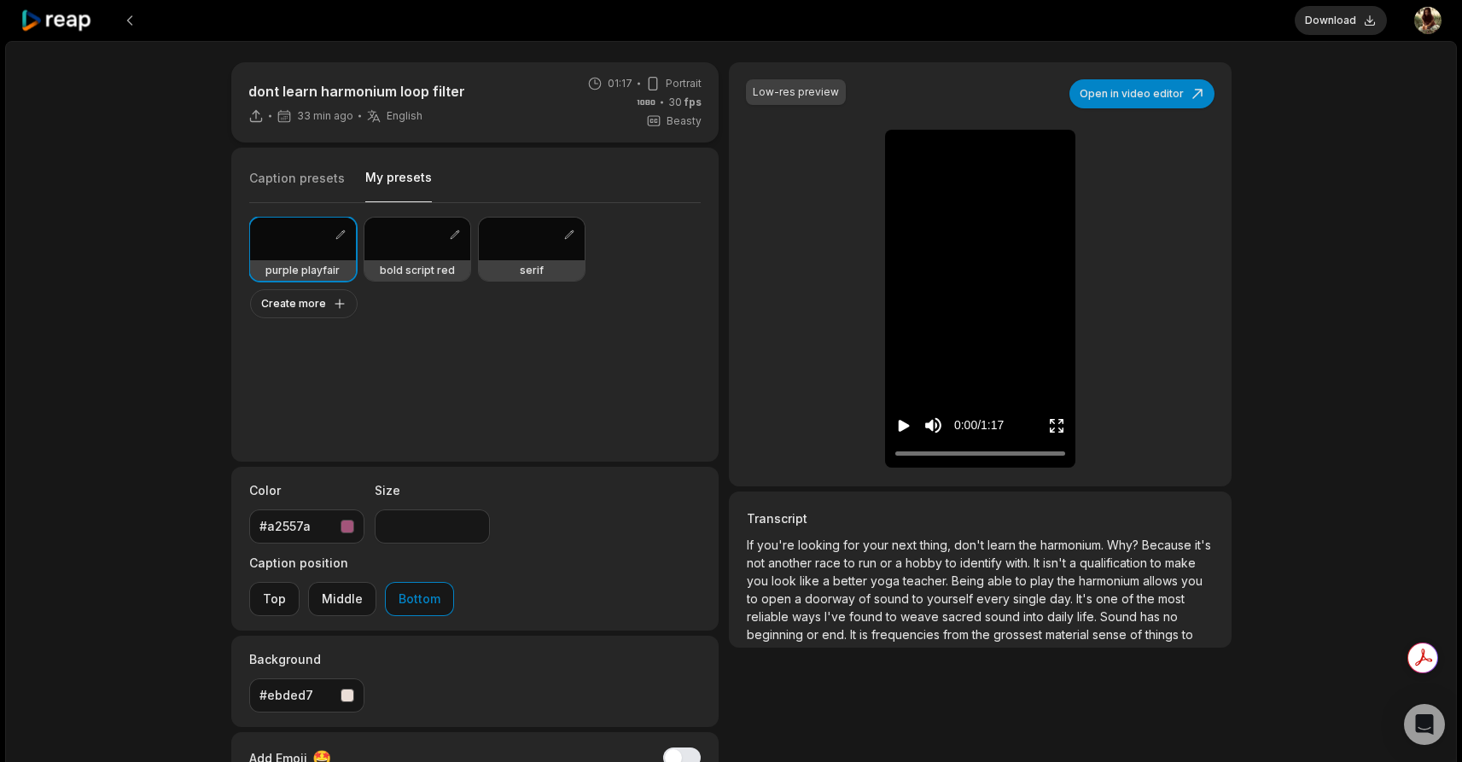
click at [894, 433] on div "0:00 / 1:17" at bounding box center [980, 422] width 190 height 92
click at [903, 428] on icon "Pause video" at bounding box center [903, 425] width 17 height 17
click at [1140, 70] on div "Low-res preview Open in video editor If you're looking for your next thing, don…" at bounding box center [980, 274] width 502 height 424
click at [1102, 94] on button "Open in video editor" at bounding box center [1142, 93] width 145 height 29
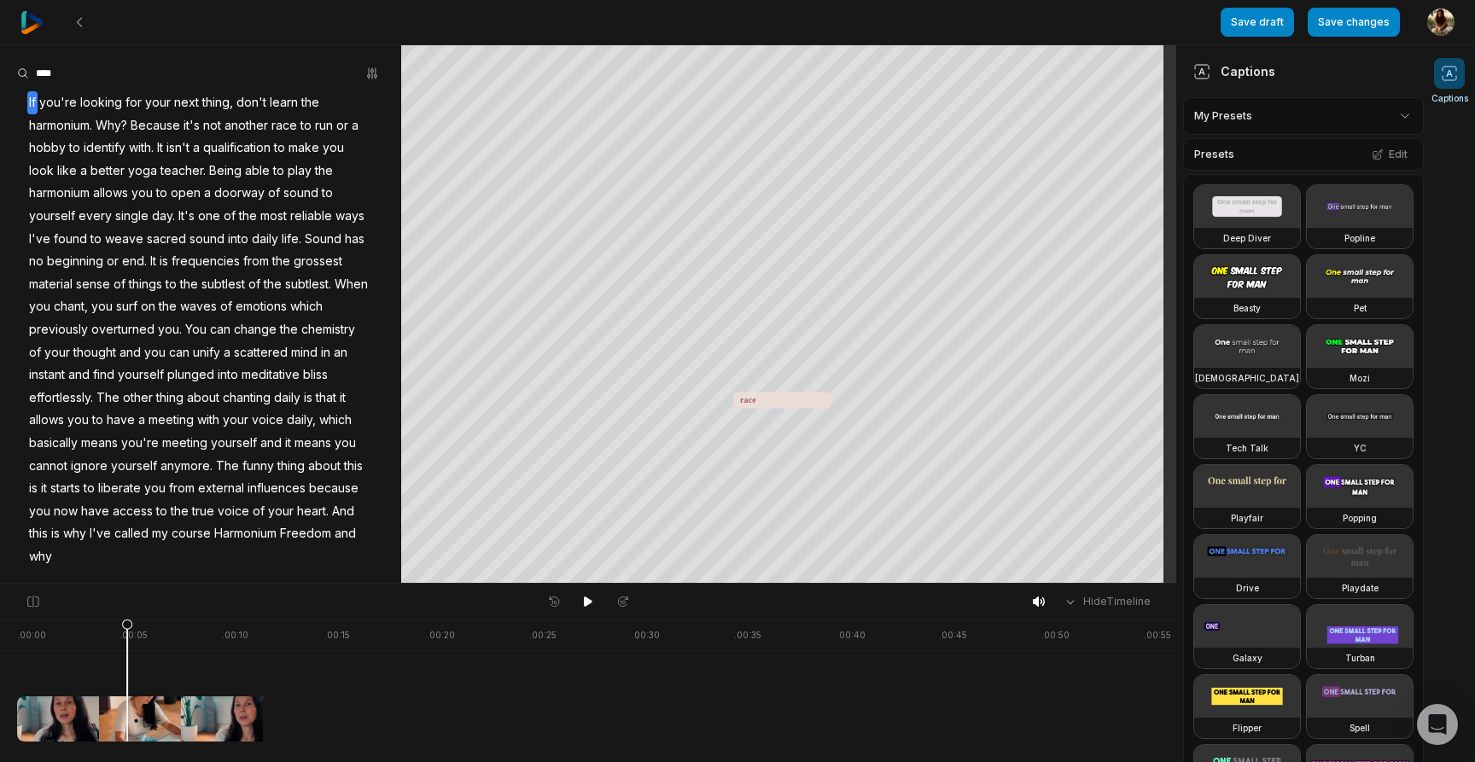
click at [127, 623] on div at bounding box center [809, 681] width 1585 height 122
click at [320, 623] on div at bounding box center [809, 681] width 1585 height 122
click at [409, 610] on div "Hide Timeline" at bounding box center [588, 602] width 1176 height 36
